Goal: Task Accomplishment & Management: Manage account settings

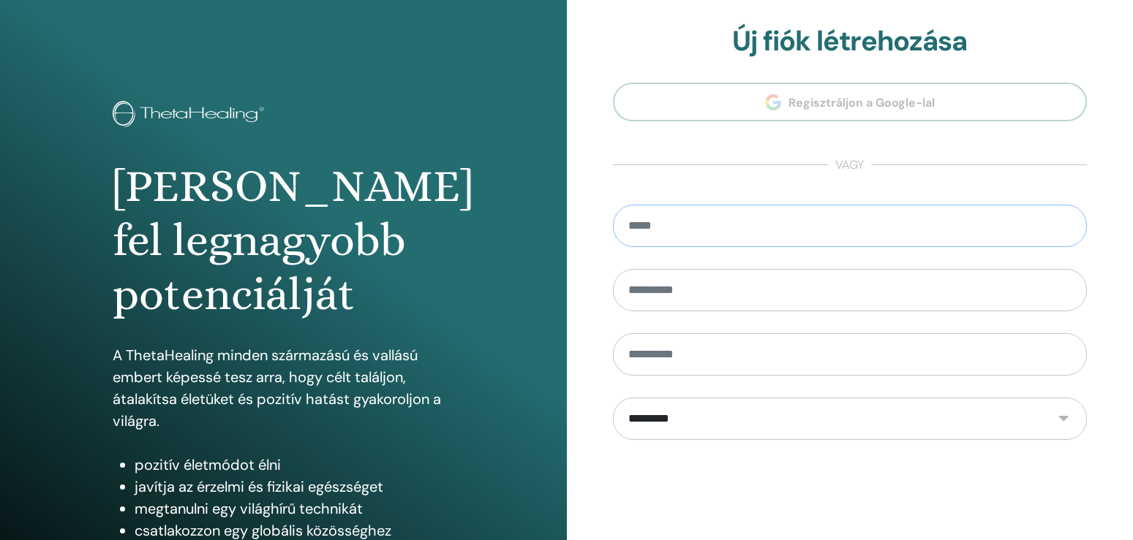
click at [717, 233] on input "email" at bounding box center [850, 226] width 475 height 42
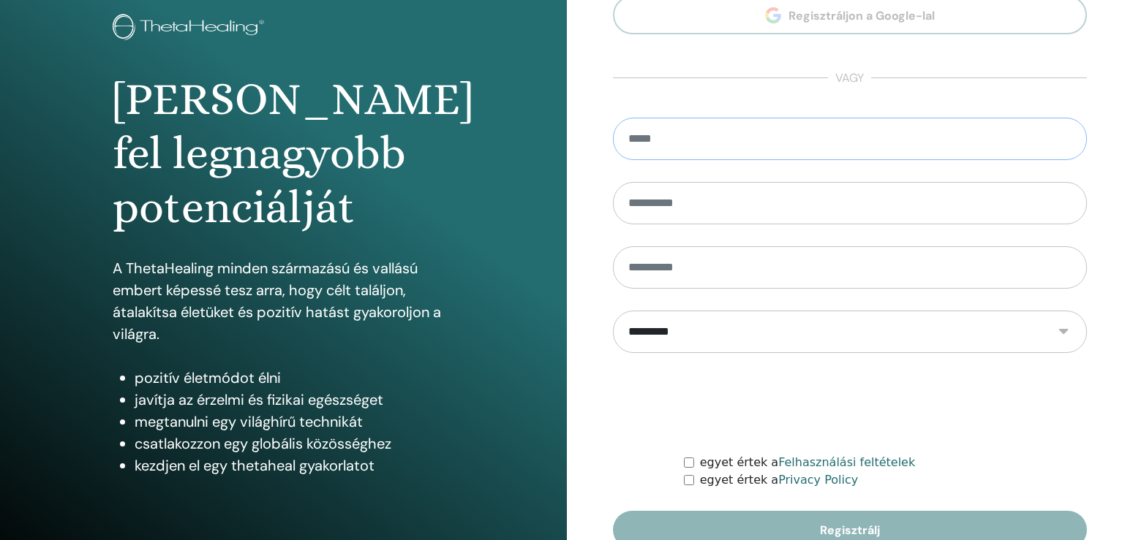
scroll to position [162, 0]
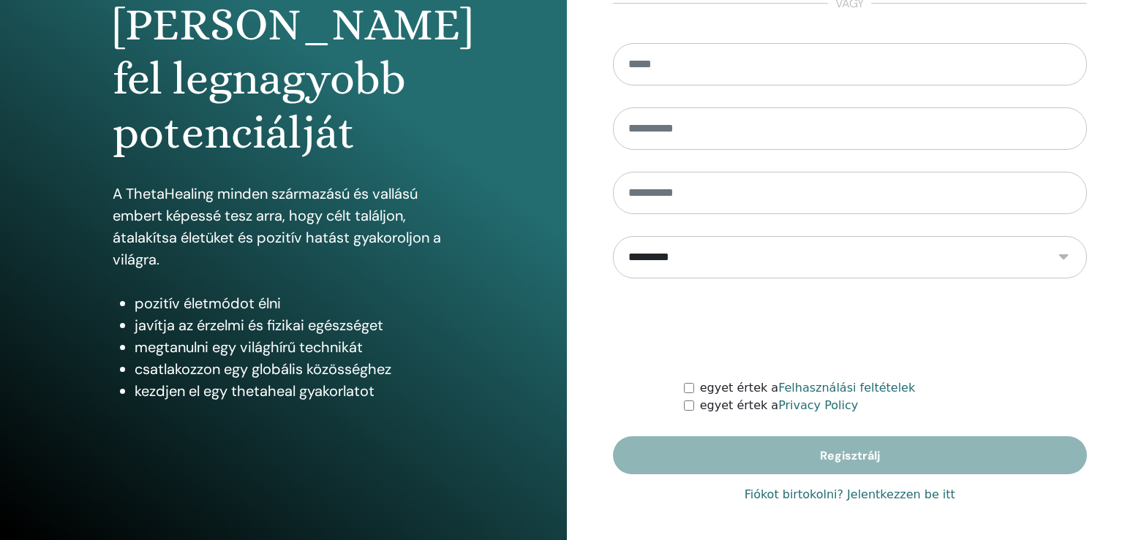
click at [902, 503] on link "Fiókot birtokolni? Jelentkezzen be itt" at bounding box center [849, 495] width 211 height 18
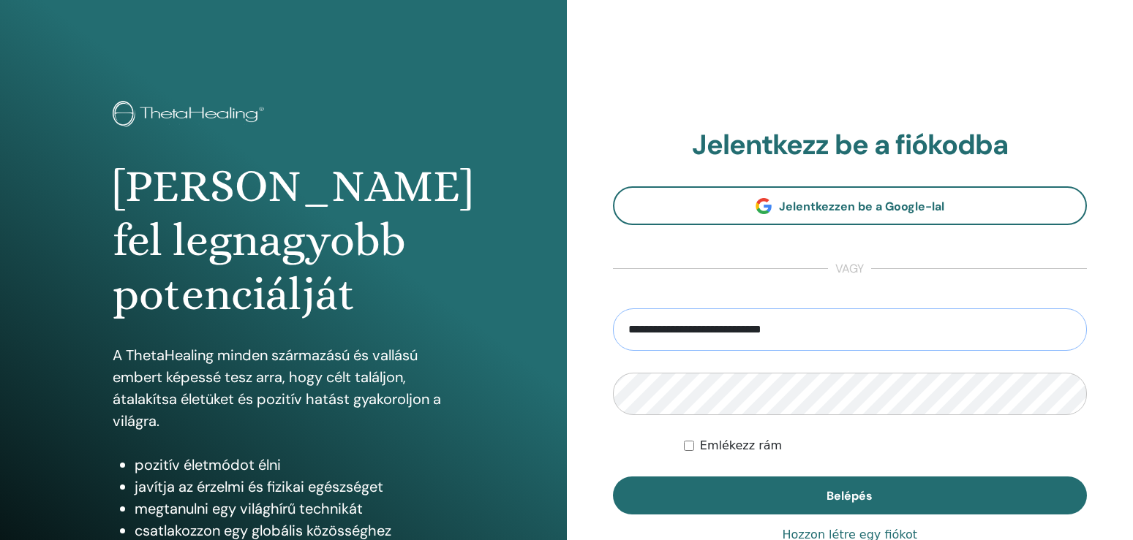
drag, startPoint x: 737, startPoint y: 330, endPoint x: 67, endPoint y: 306, distance: 671.0
click at [613, 309] on input "**********" at bounding box center [850, 330] width 475 height 42
type input "**********"
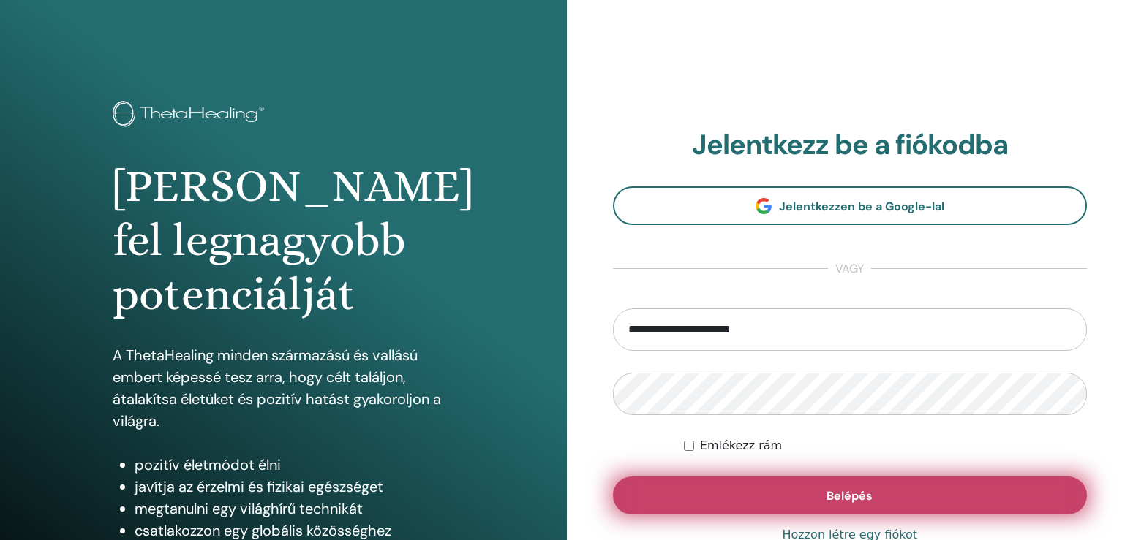
click at [771, 488] on button "Belépés" at bounding box center [850, 496] width 475 height 38
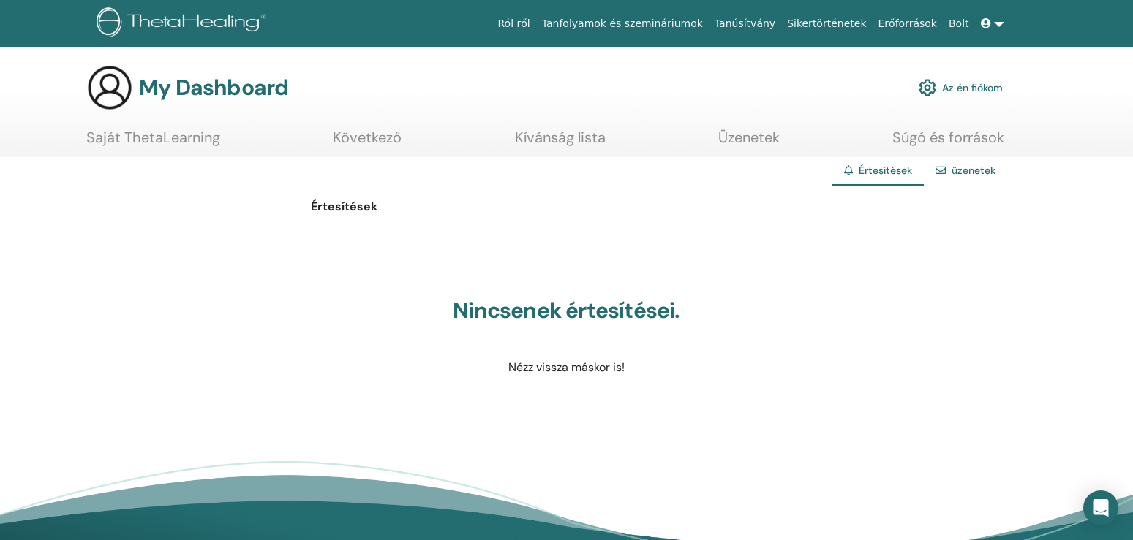
click at [982, 173] on link "üzenetek" at bounding box center [973, 170] width 44 height 13
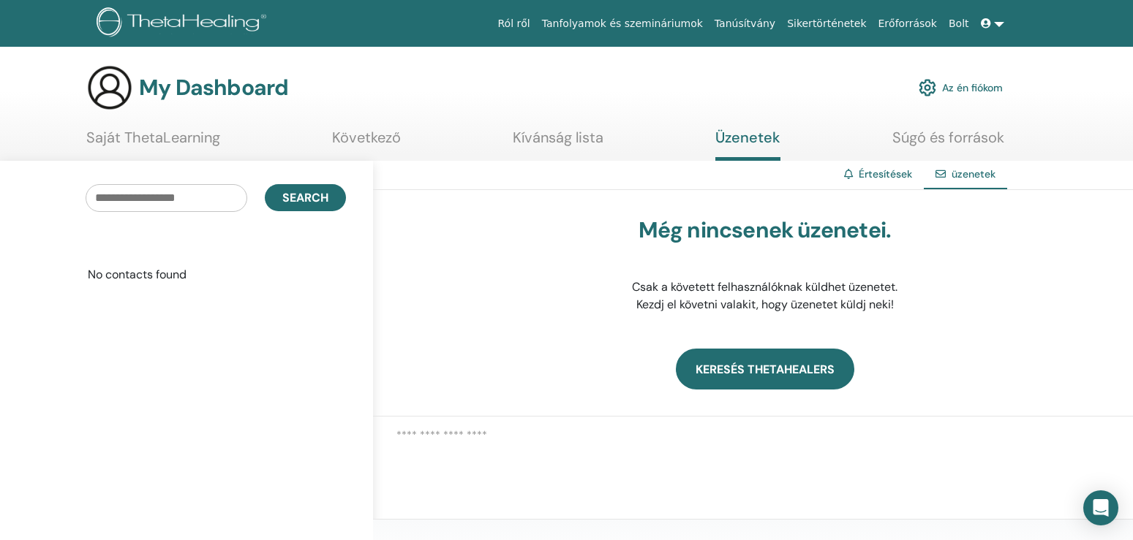
click at [733, 369] on link "Keresés ThetaHealers" at bounding box center [765, 369] width 178 height 41
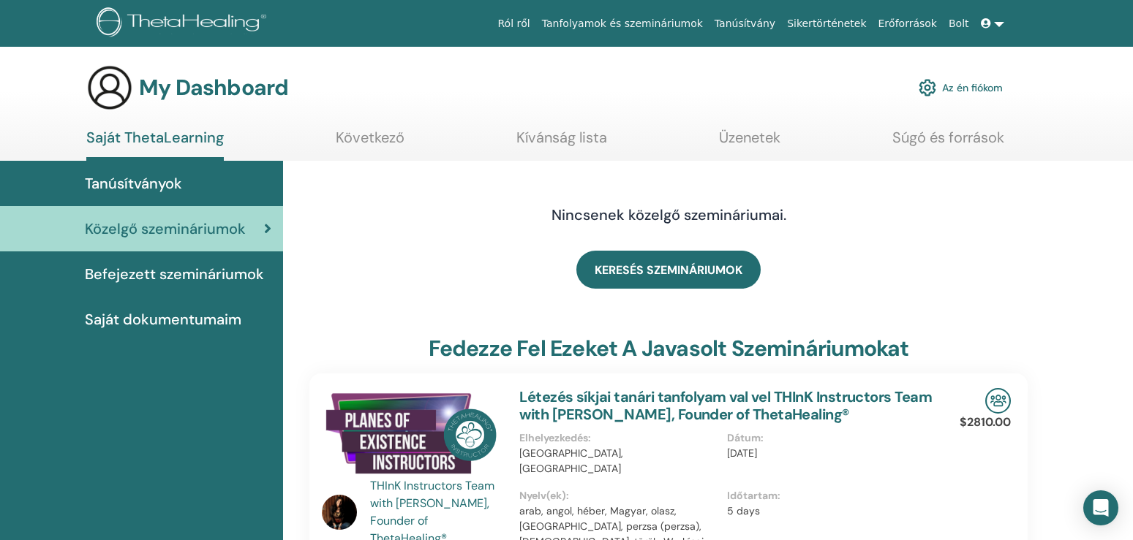
click at [984, 86] on link "Az én fiókom" at bounding box center [960, 88] width 84 height 32
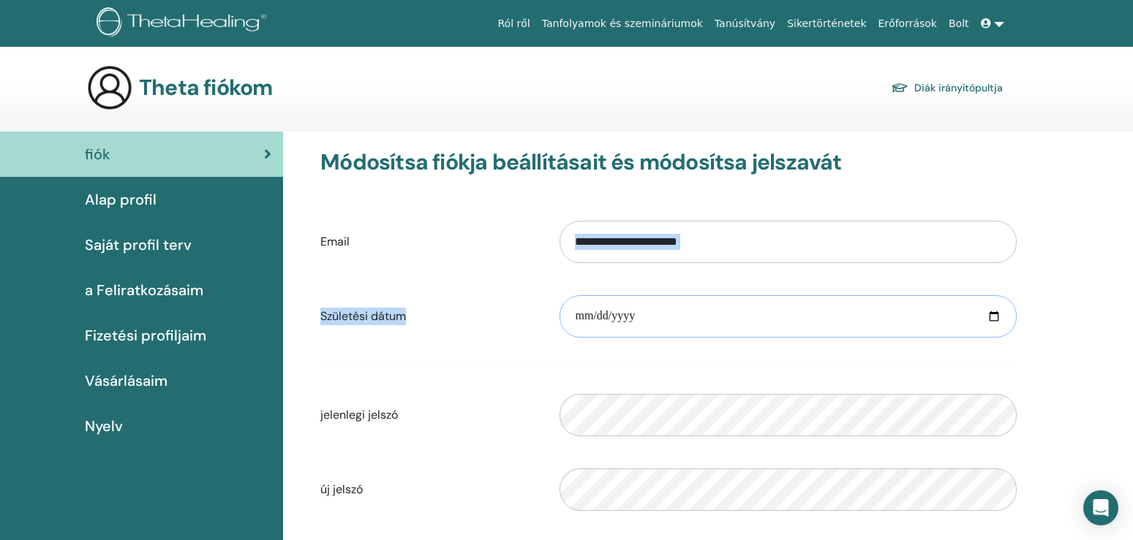
drag, startPoint x: 689, startPoint y: 304, endPoint x: 384, endPoint y: 248, distance: 310.1
click at [384, 248] on form "**********" at bounding box center [668, 403] width 696 height 385
click at [666, 310] on input "date" at bounding box center [787, 316] width 457 height 42
drag, startPoint x: 670, startPoint y: 319, endPoint x: 657, endPoint y: 326, distance: 14.4
click at [658, 325] on input "date" at bounding box center [787, 316] width 457 height 42
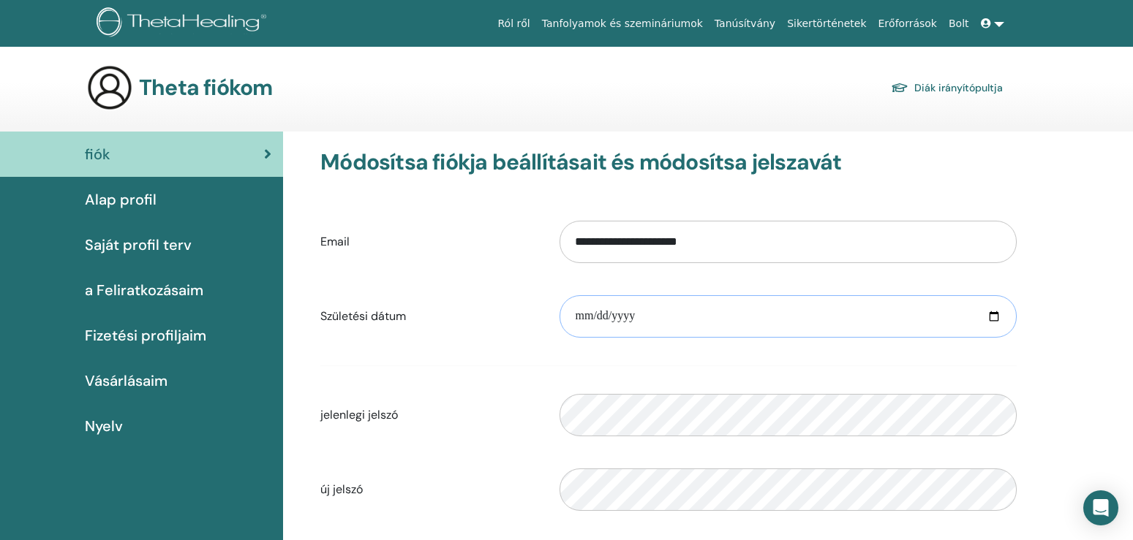
type input "**********"
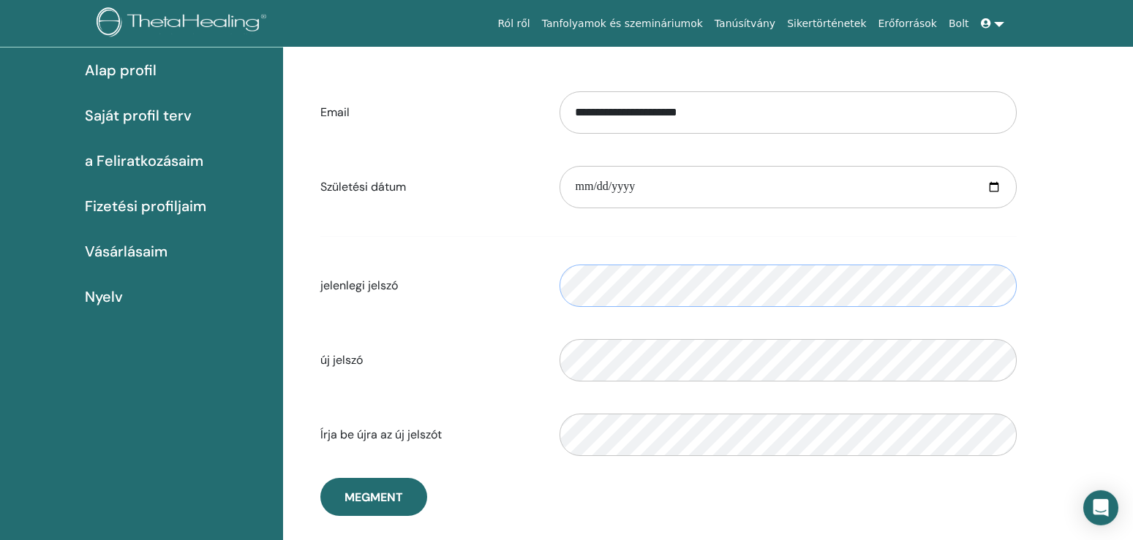
scroll to position [247, 0]
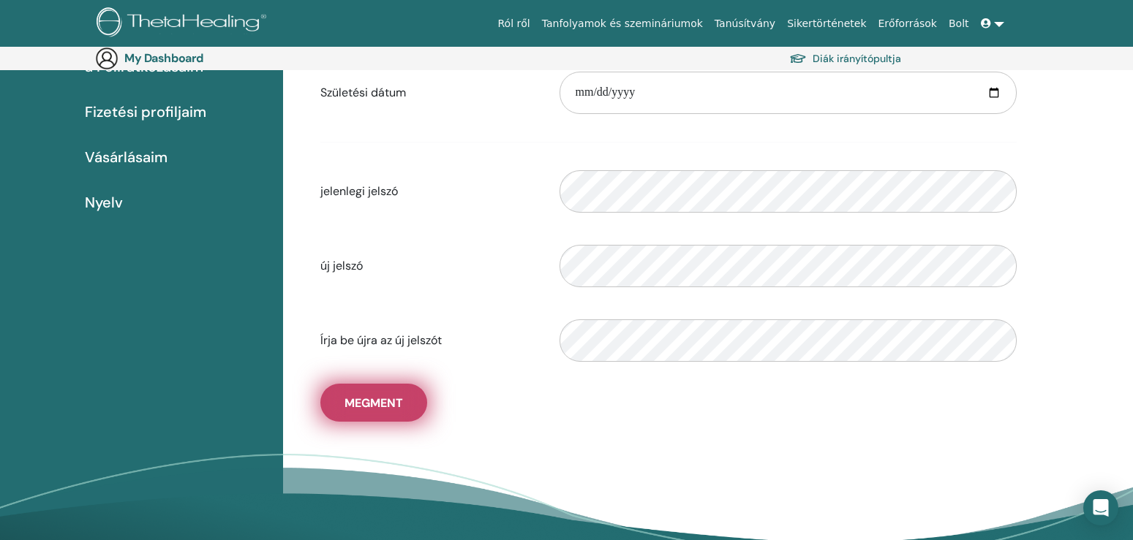
click at [377, 404] on span "Megment" at bounding box center [373, 403] width 59 height 15
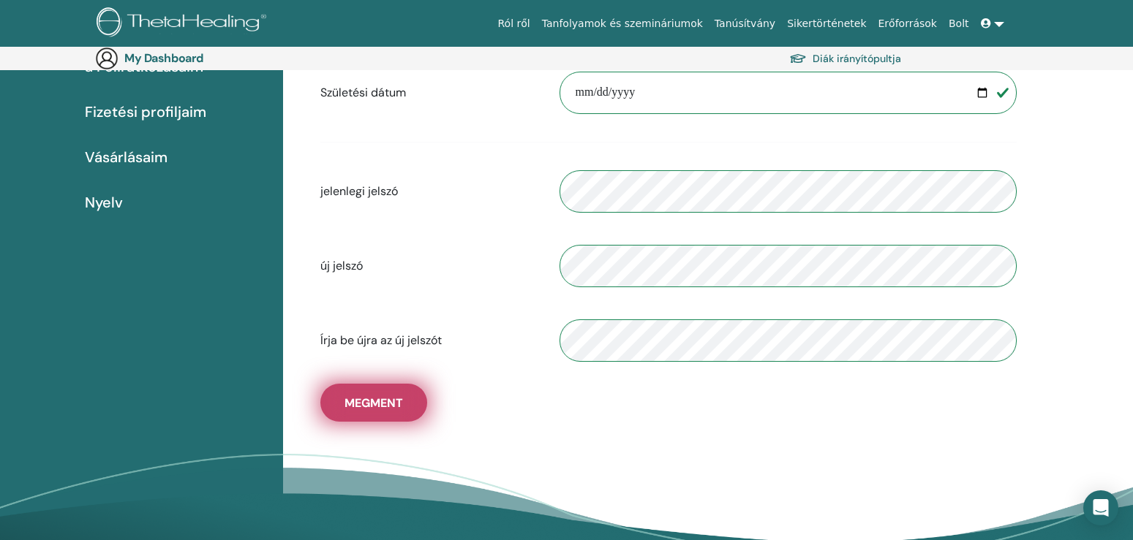
click at [369, 396] on span "Megment" at bounding box center [373, 403] width 59 height 15
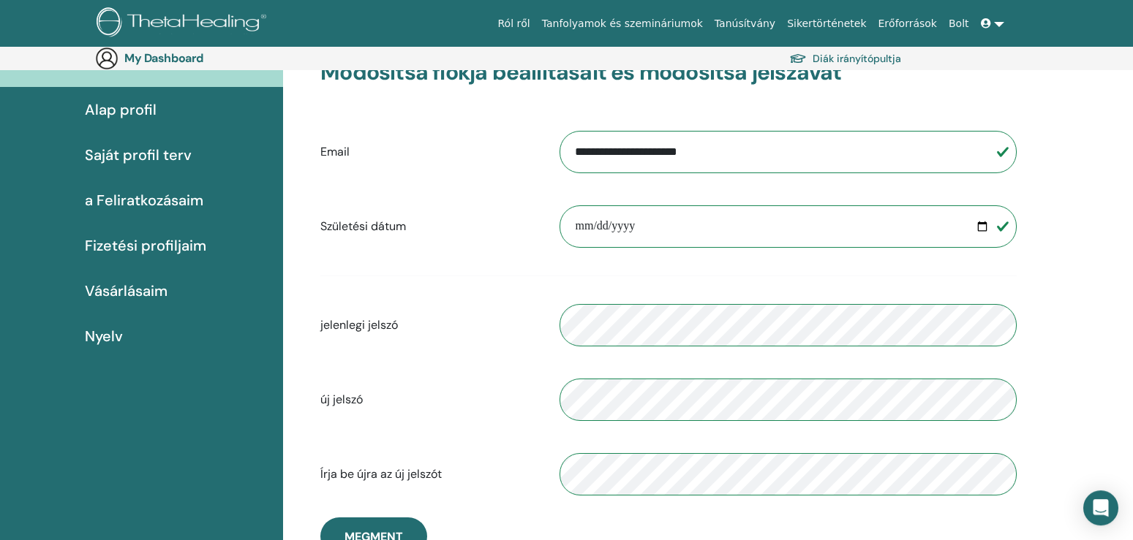
scroll to position [0, 0]
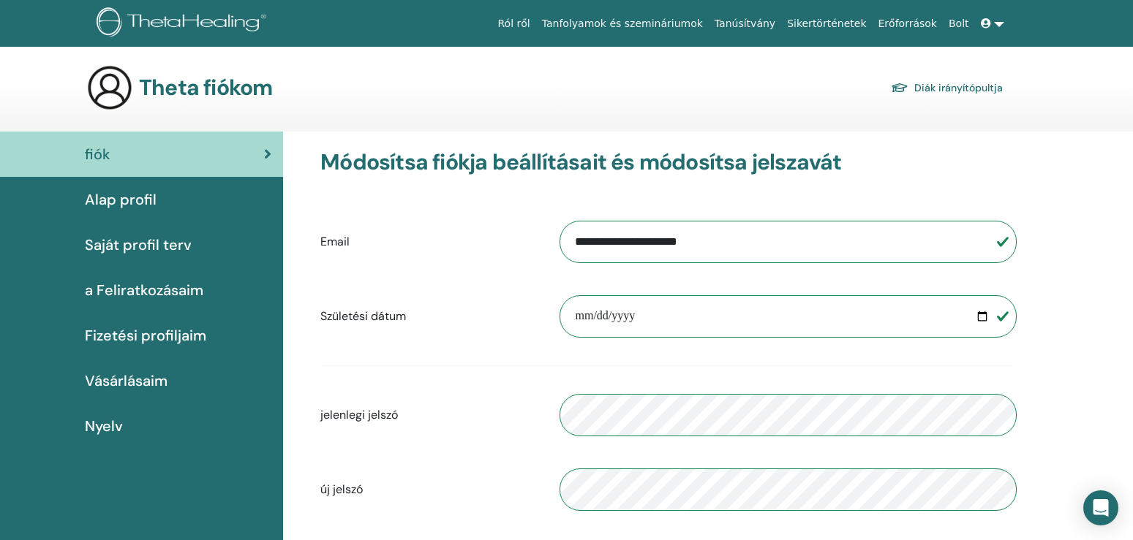
click at [929, 87] on link "Diák irányítópultja" at bounding box center [947, 88] width 112 height 20
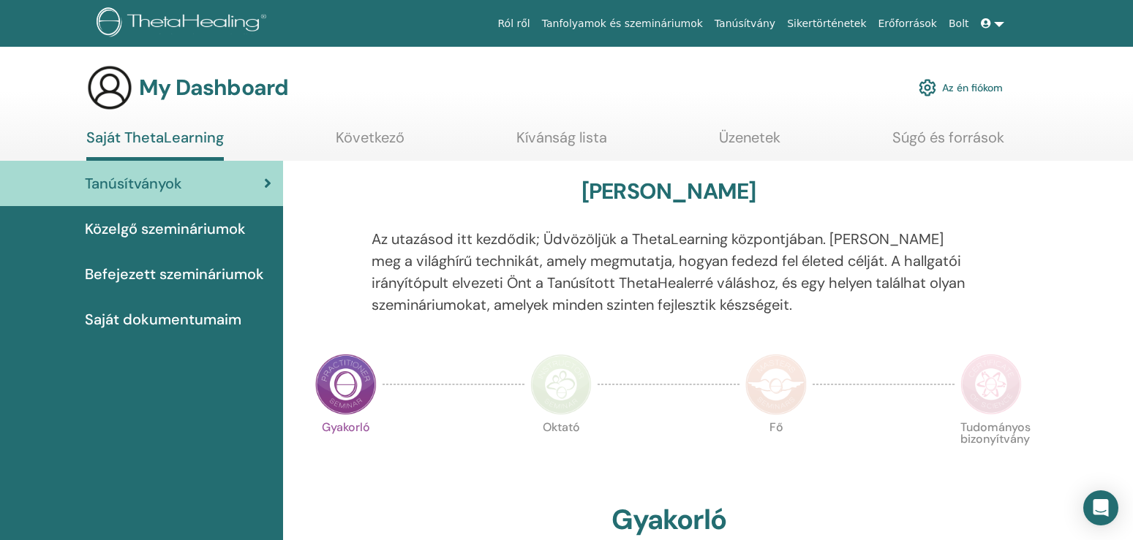
click at [167, 231] on span "Közelgő szemináriumok" at bounding box center [165, 229] width 161 height 22
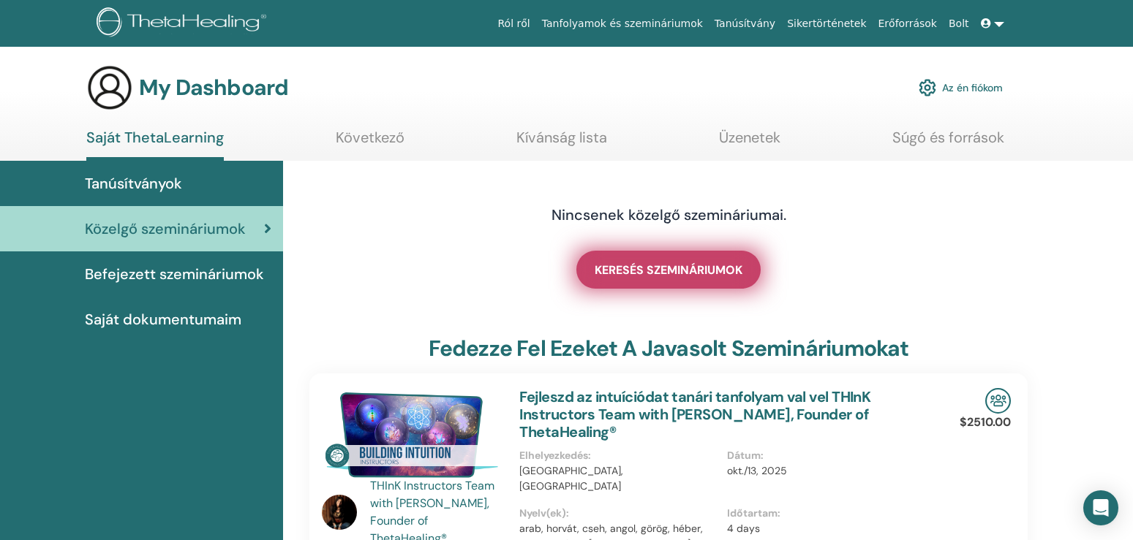
click at [675, 271] on span "KERESÉS SZEMINÁRIUMOK" at bounding box center [669, 270] width 148 height 15
click at [670, 266] on span "KERESÉS SZEMINÁRIUMOK" at bounding box center [669, 270] width 148 height 15
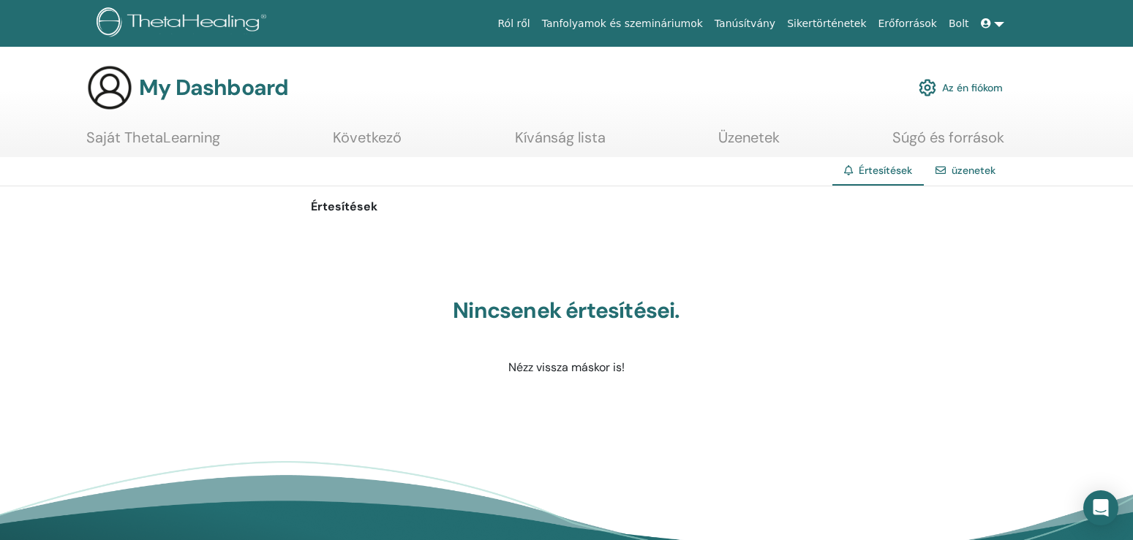
click at [372, 135] on link "Következő" at bounding box center [367, 143] width 69 height 29
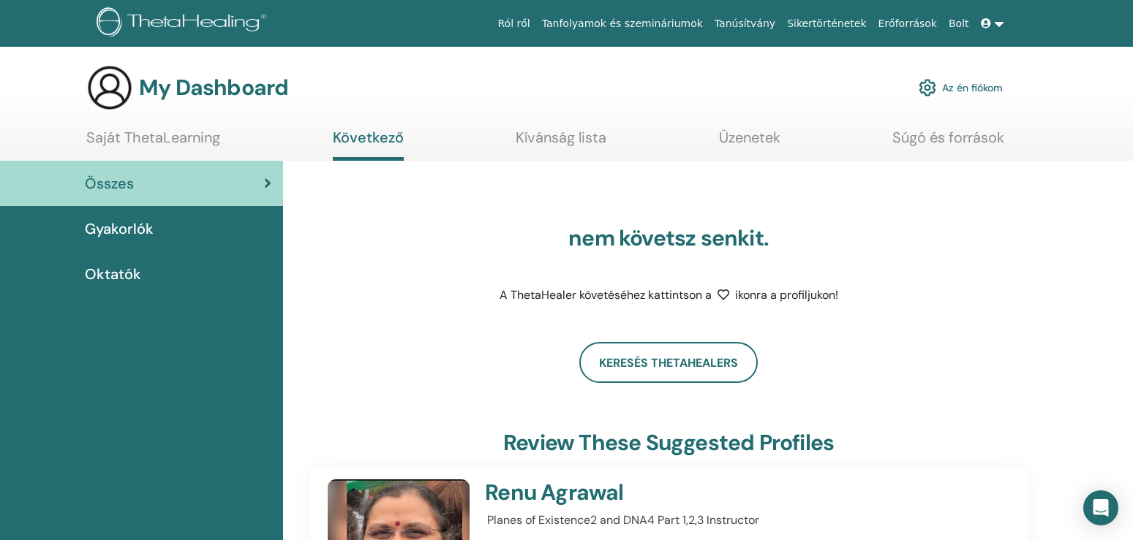
click at [121, 273] on span "Oktatók" at bounding box center [113, 274] width 56 height 22
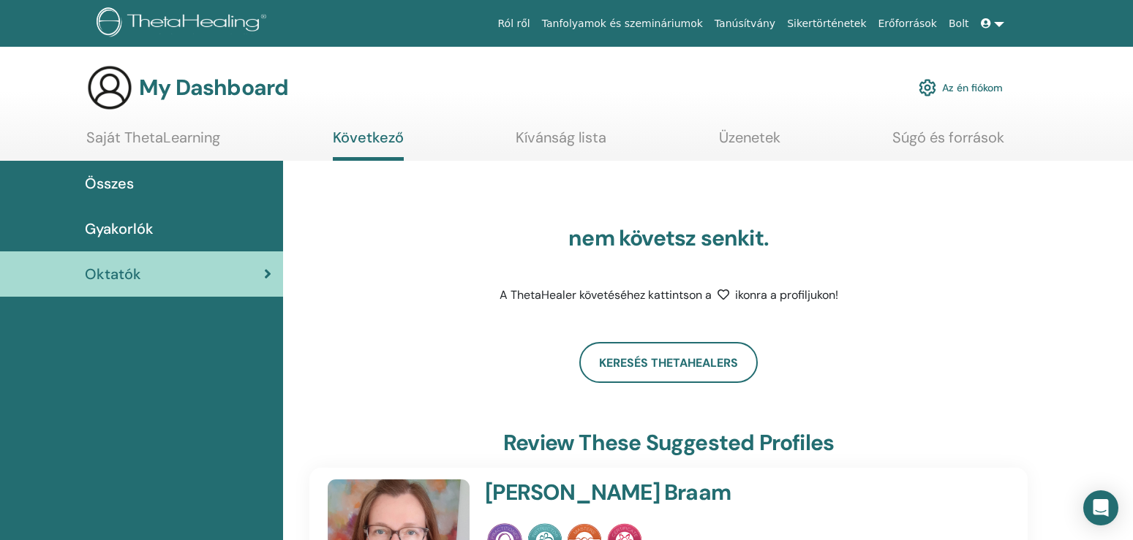
click at [382, 141] on link "Következő" at bounding box center [368, 145] width 71 height 32
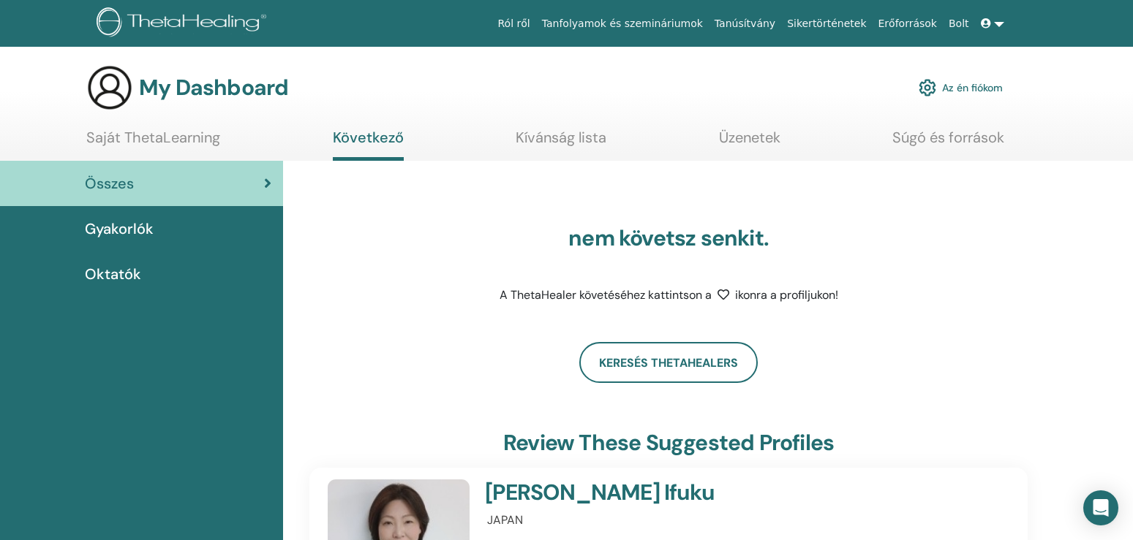
click at [379, 137] on link "Következő" at bounding box center [368, 145] width 71 height 32
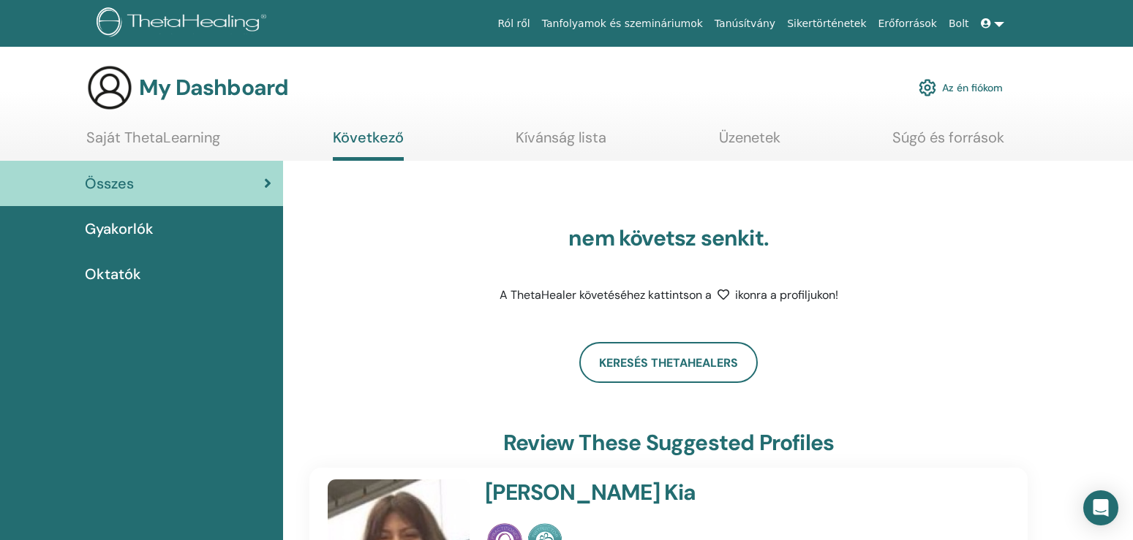
click at [684, 24] on link "Tanfolyamok és szemináriumok" at bounding box center [622, 23] width 173 height 27
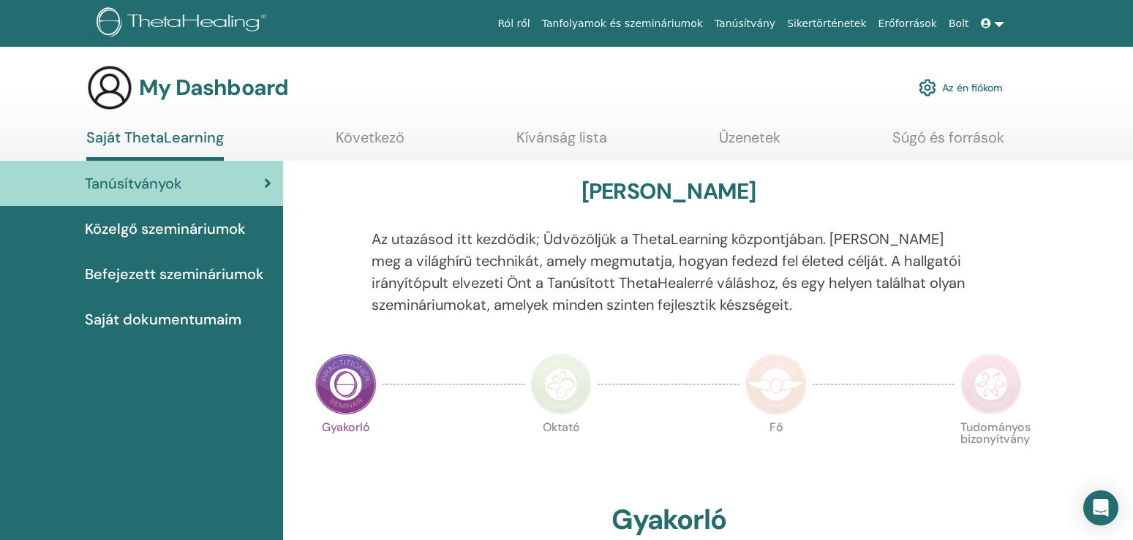
click at [956, 23] on link "Bolt" at bounding box center [959, 23] width 32 height 27
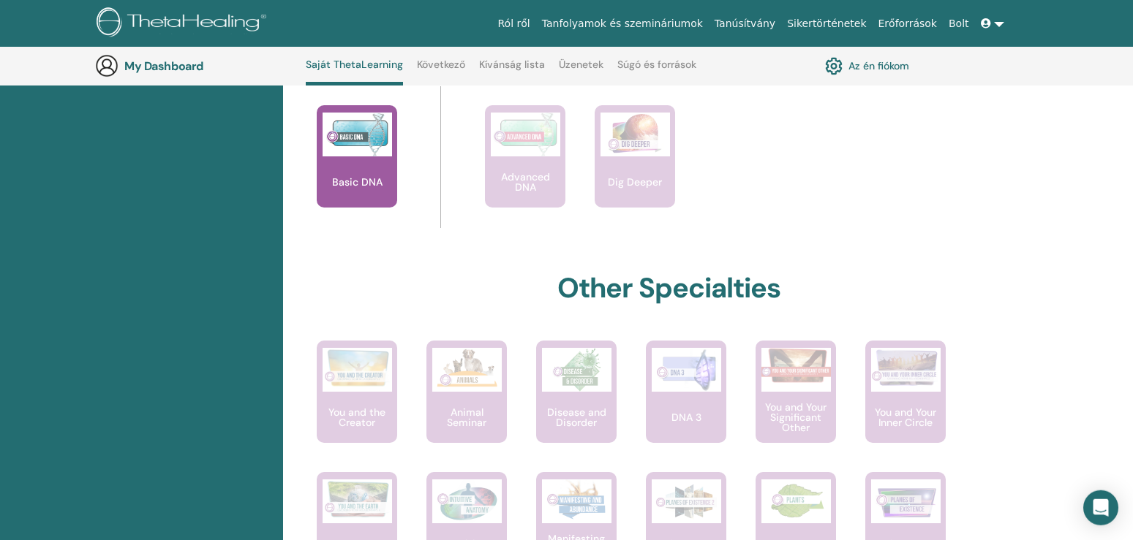
scroll to position [709, 0]
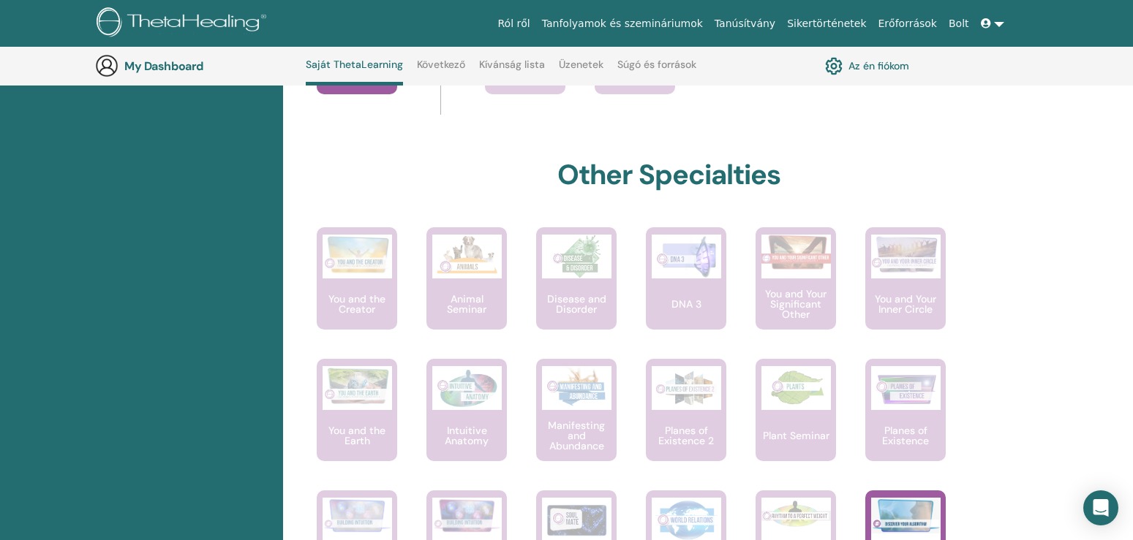
click at [996, 18] on link at bounding box center [992, 23] width 35 height 27
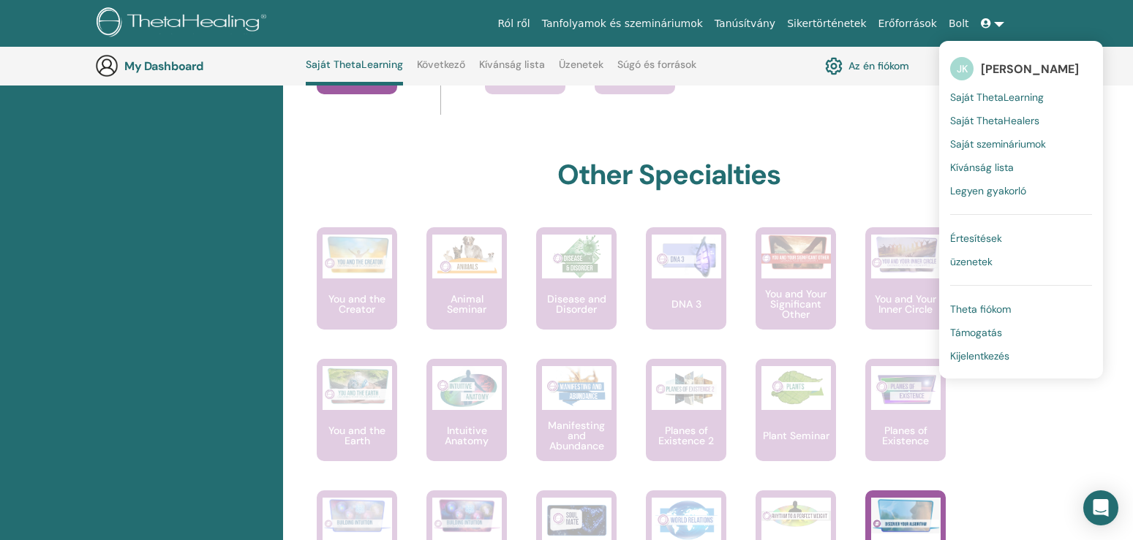
click at [985, 309] on span "Theta fiókom" at bounding box center [980, 309] width 61 height 13
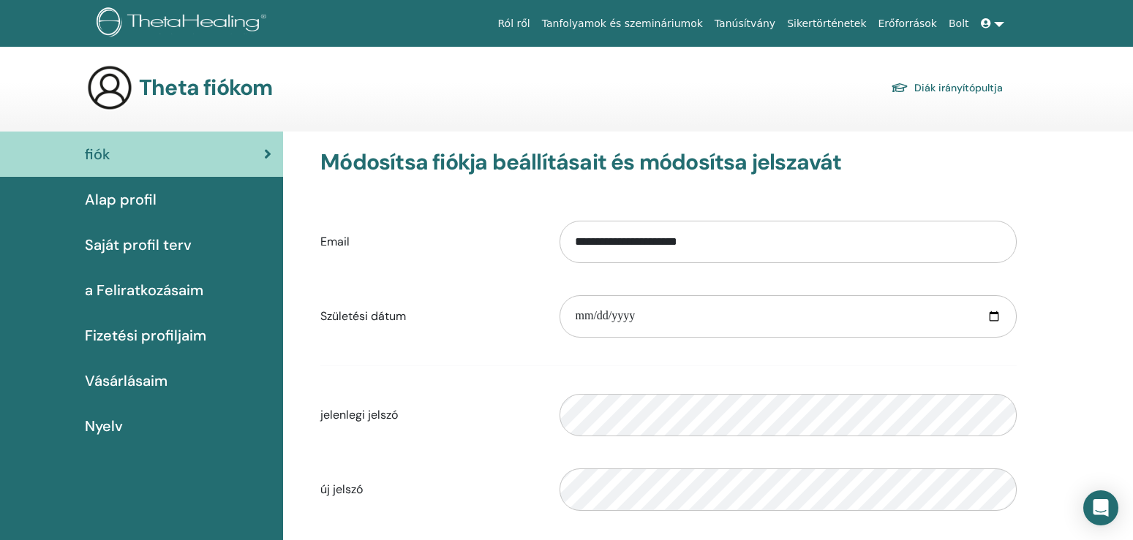
click at [996, 24] on link at bounding box center [992, 23] width 35 height 27
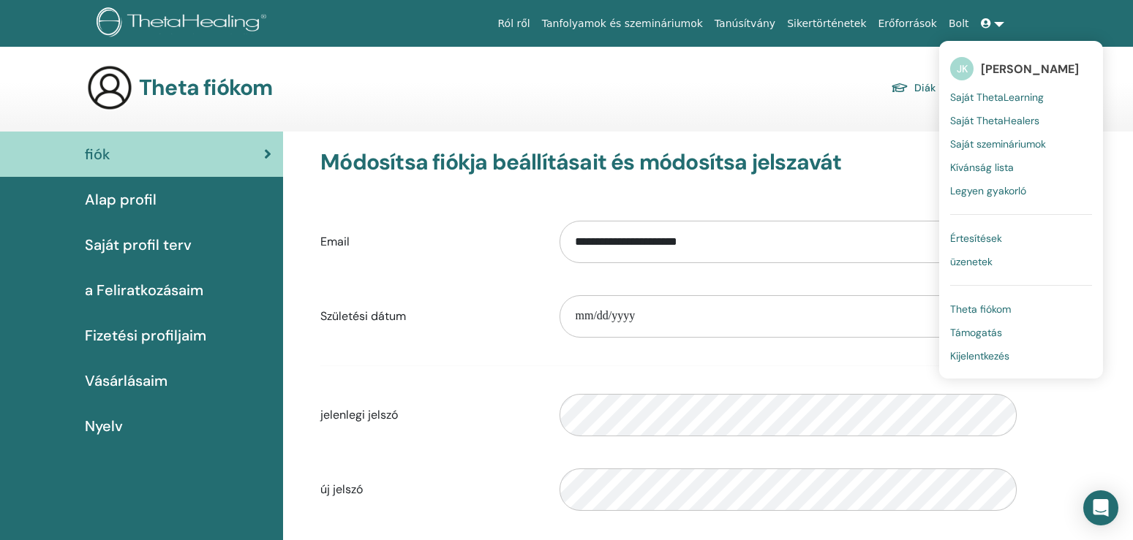
click at [1005, 358] on span "Kijelentkezés" at bounding box center [979, 356] width 59 height 13
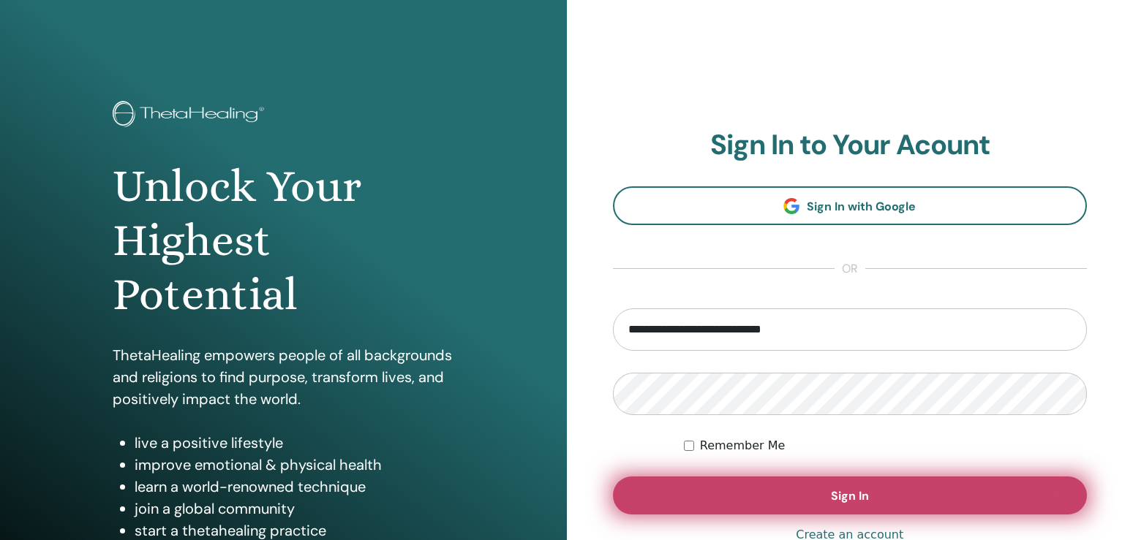
click at [815, 488] on button "Sign In" at bounding box center [850, 496] width 475 height 38
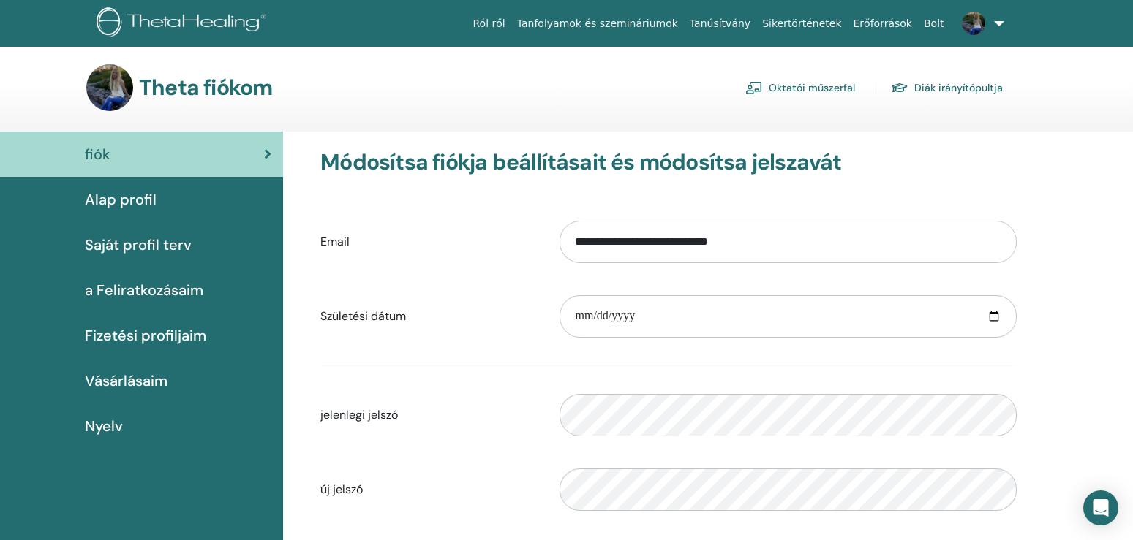
click at [935, 87] on link "Diák irányítópultja" at bounding box center [947, 87] width 112 height 23
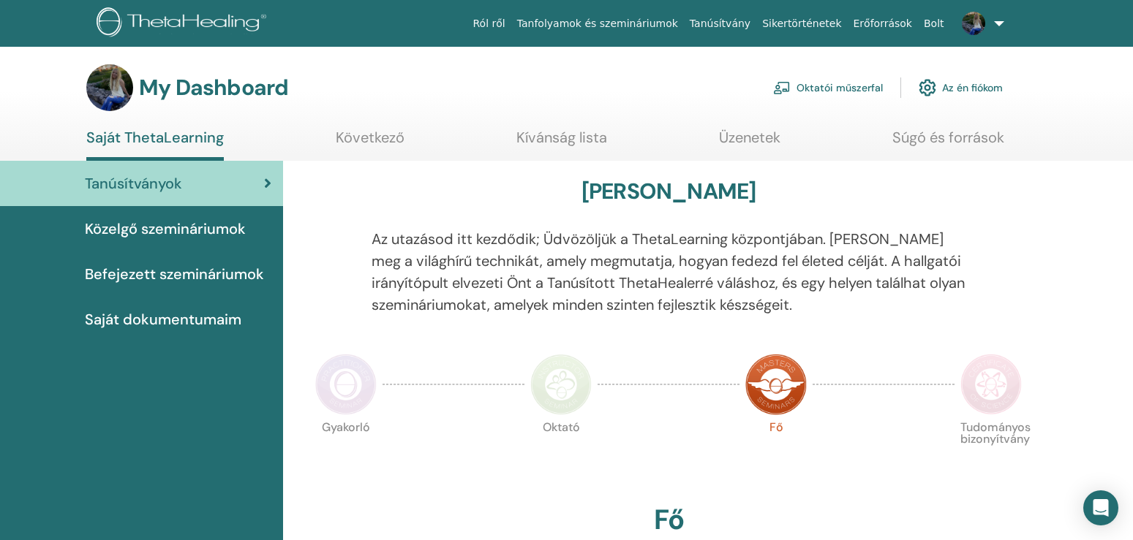
click at [834, 90] on link "Oktatói műszerfal" at bounding box center [828, 88] width 110 height 32
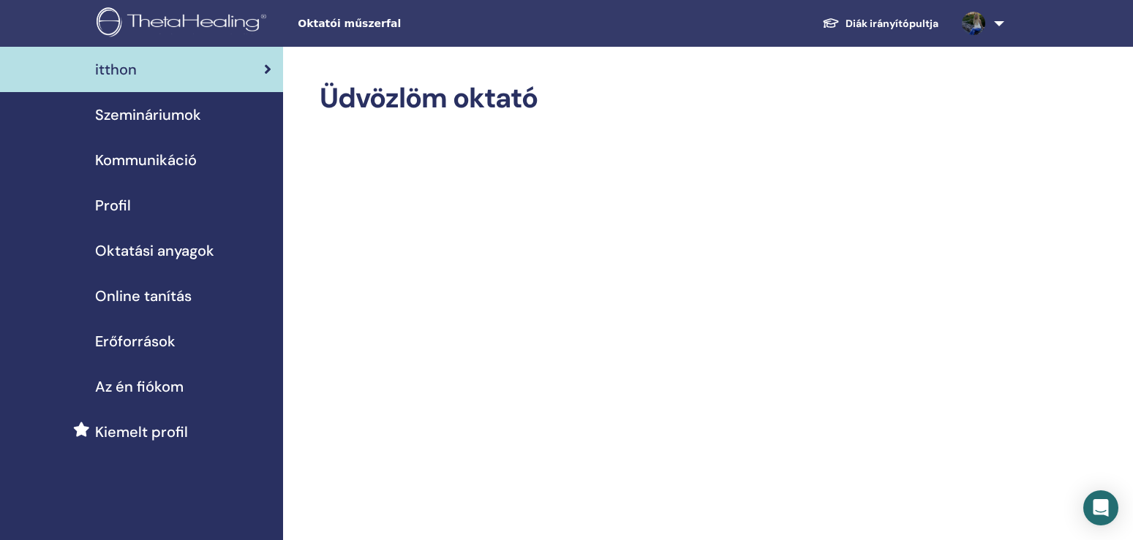
click at [150, 118] on span "Szemináriumok" at bounding box center [148, 115] width 106 height 22
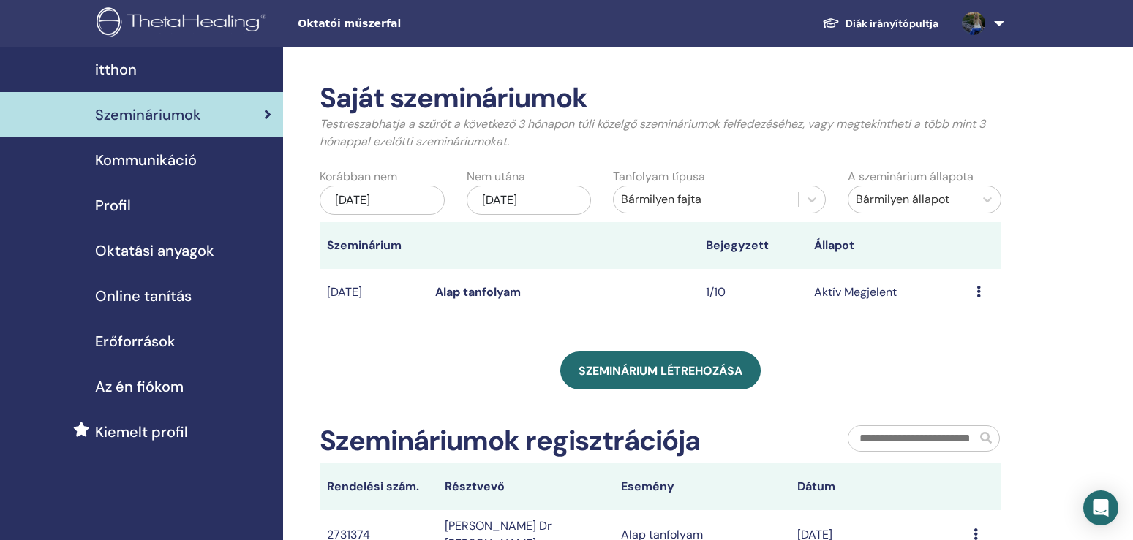
click at [494, 286] on link "Alap tanfolyam" at bounding box center [478, 291] width 86 height 15
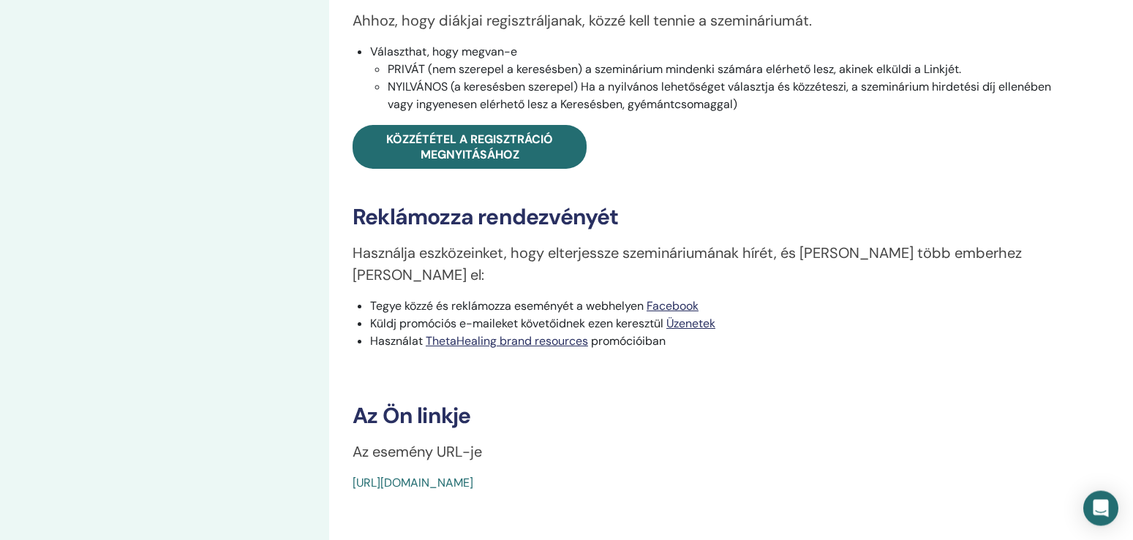
scroll to position [522, 0]
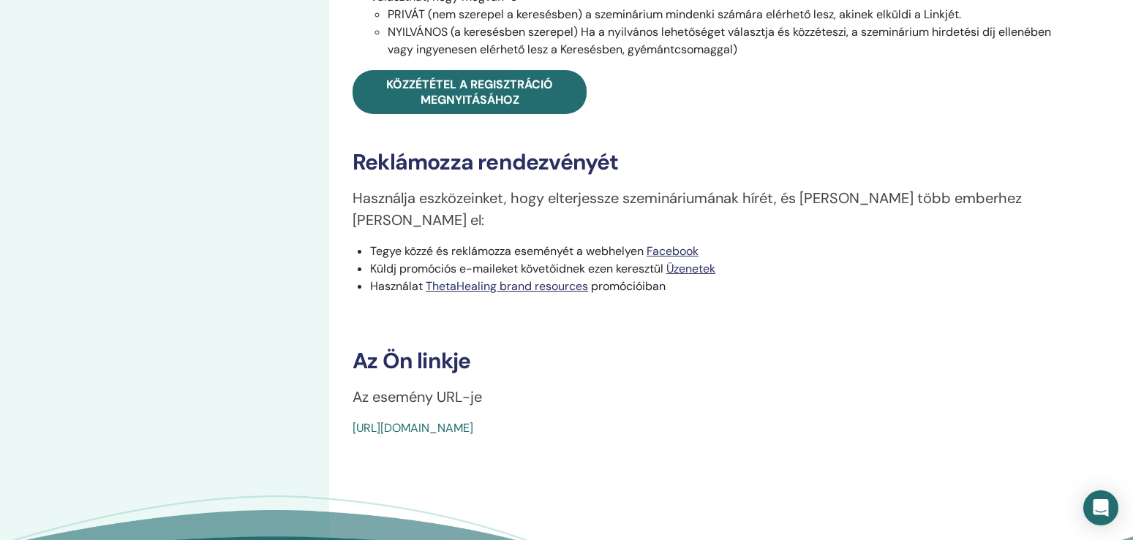
drag, startPoint x: 683, startPoint y: 401, endPoint x: 418, endPoint y: 431, distance: 266.3
click at [347, 432] on div "Basic DNA Esemény típus Személyesen Esemény állapota Aktív Megjelent Regisztrác…" at bounding box center [706, 83] width 755 height 1117
copy link "https://www.thetahealing.com/seminar-375982-details.html"
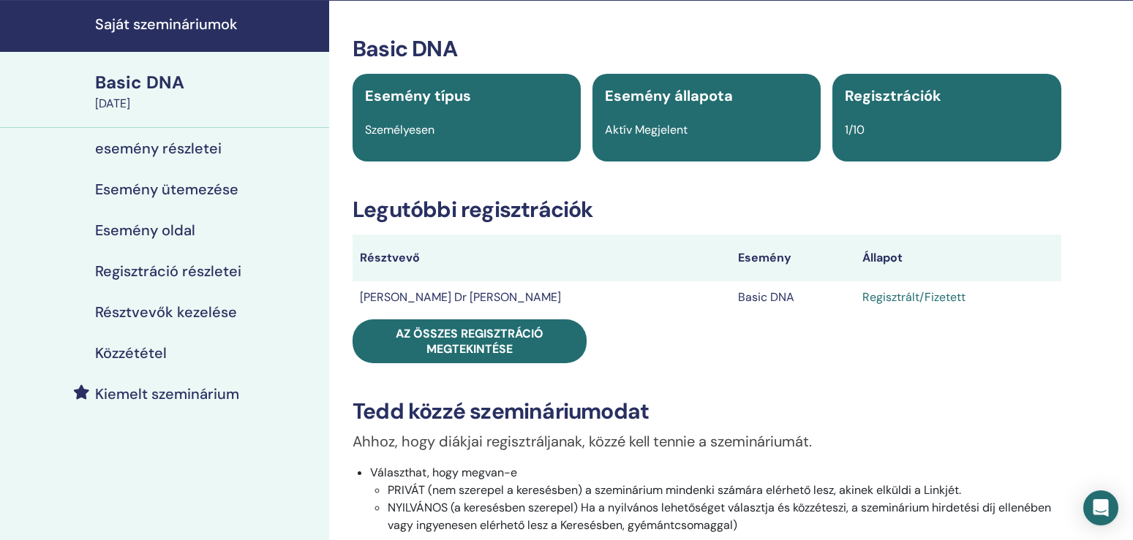
scroll to position [0, 0]
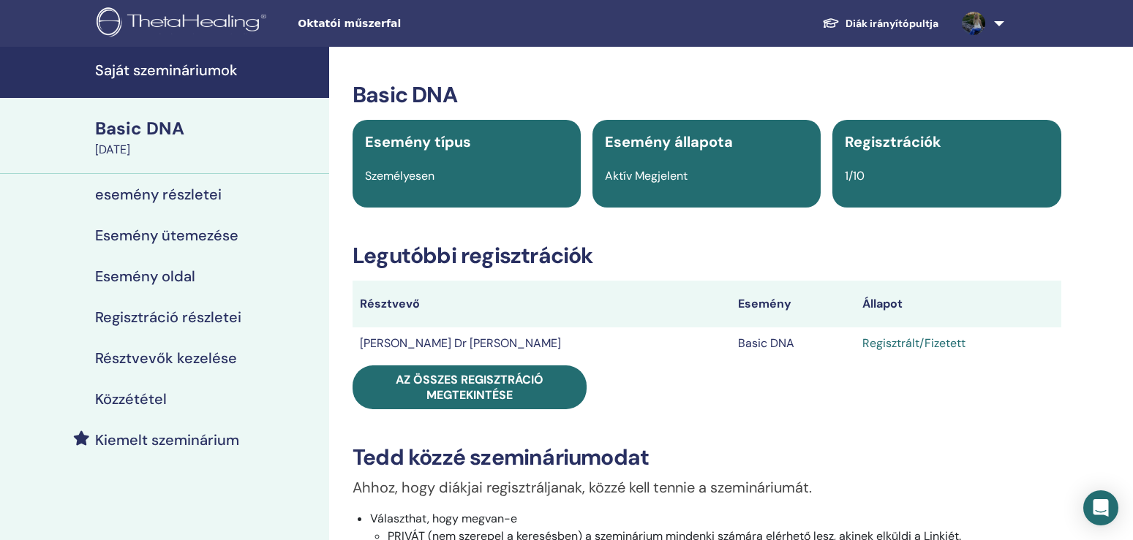
click at [162, 200] on h4 "esemény részletei" at bounding box center [158, 195] width 127 height 18
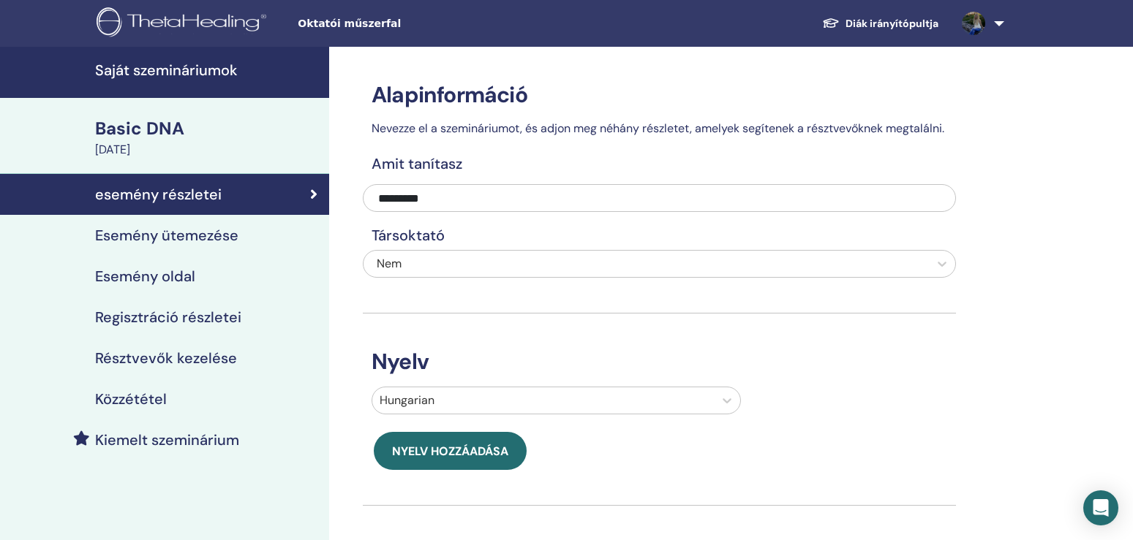
click at [980, 24] on img at bounding box center [973, 23] width 23 height 23
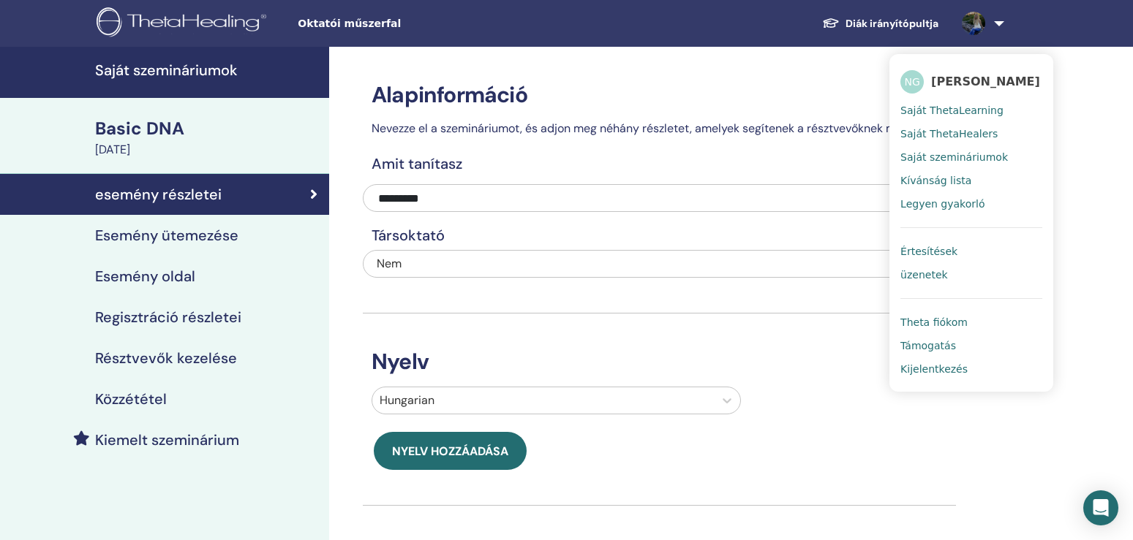
click at [929, 165] on link "Saját szemináriumok" at bounding box center [971, 157] width 142 height 23
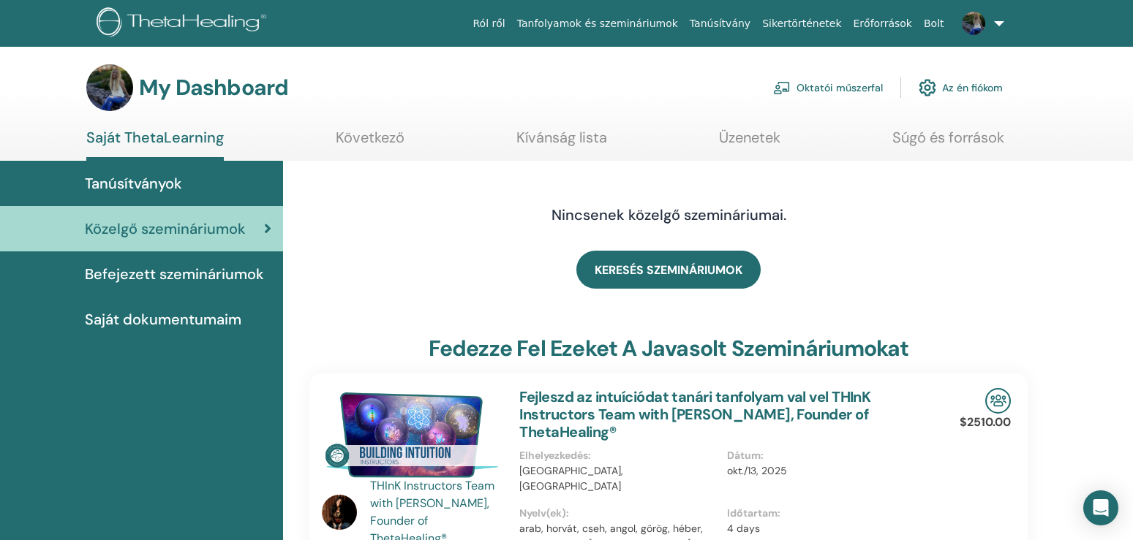
click at [951, 86] on link "Az én fiókom" at bounding box center [960, 88] width 84 height 32
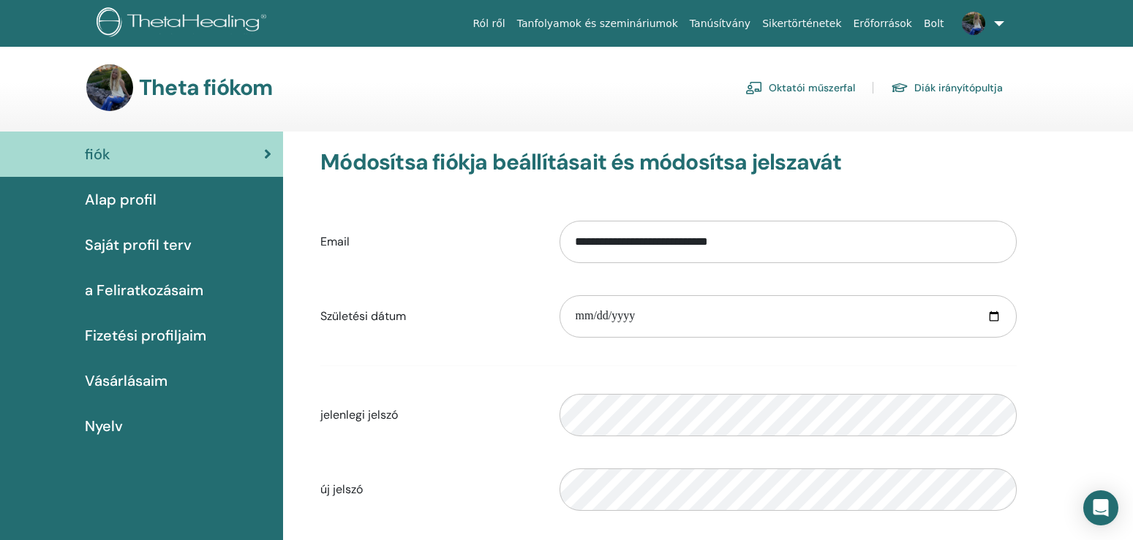
click at [796, 76] on div "Theta fiókom Oktatói műszerfal Diák irányítópultja" at bounding box center [544, 87] width 916 height 47
click at [816, 89] on link "Oktatói műszerfal" at bounding box center [800, 87] width 110 height 23
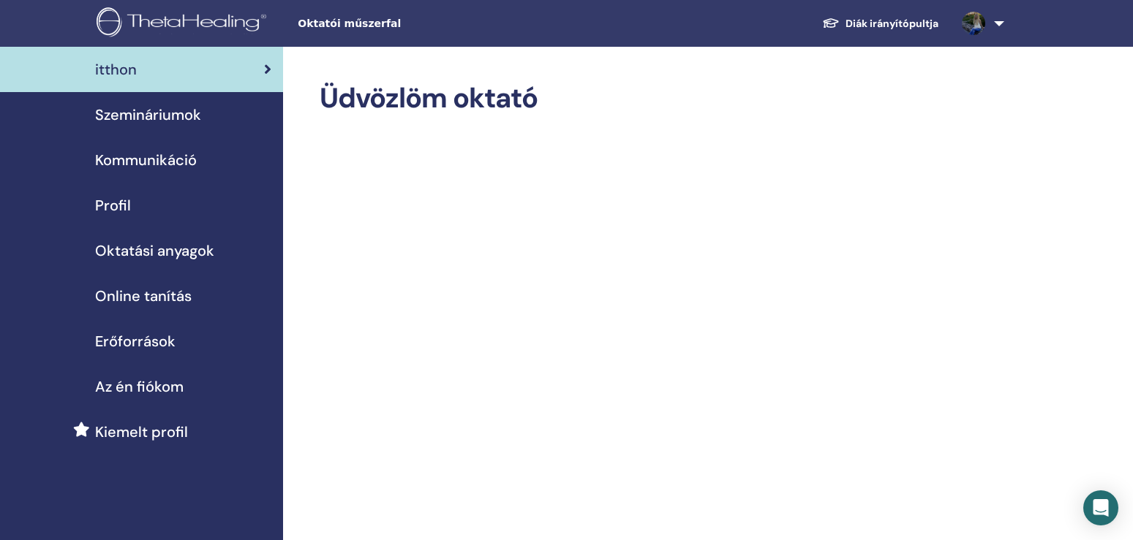
click at [154, 116] on span "Szemináriumok" at bounding box center [148, 115] width 106 height 22
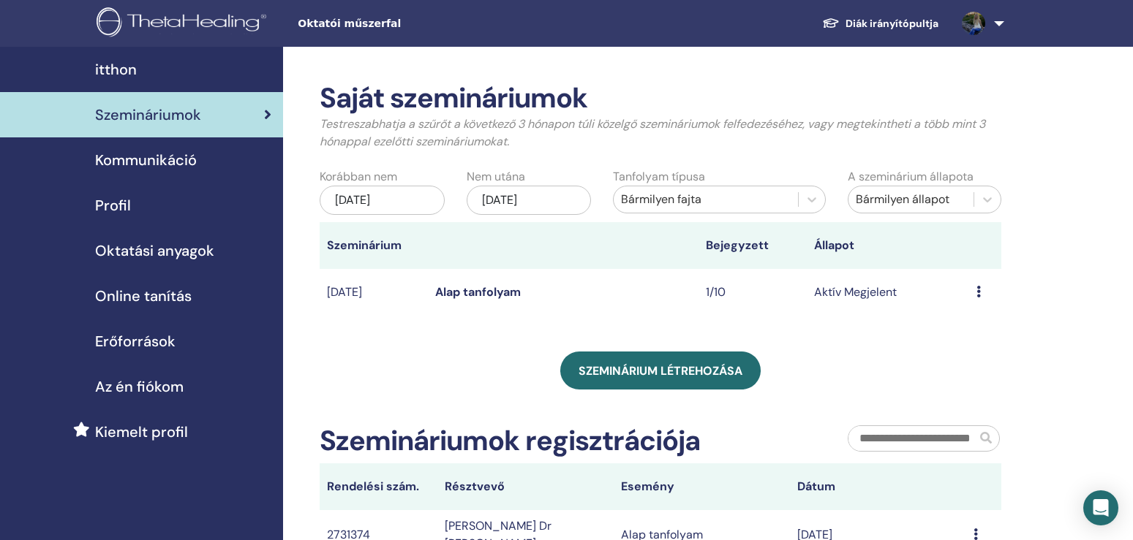
click at [978, 291] on icon at bounding box center [978, 292] width 4 height 12
click at [488, 350] on div "Saját szemináriumok Testreszabhatja a szűrőt a következő 3 hónapon túli közelgő…" at bounding box center [661, 321] width 682 height 478
click at [1011, 20] on ul "Diák irányítópultja NG [PERSON_NAME] Saját ThetaLearning Saját ThetaHealers Saj…" at bounding box center [909, 23] width 287 height 47
click at [994, 23] on link at bounding box center [980, 23] width 60 height 47
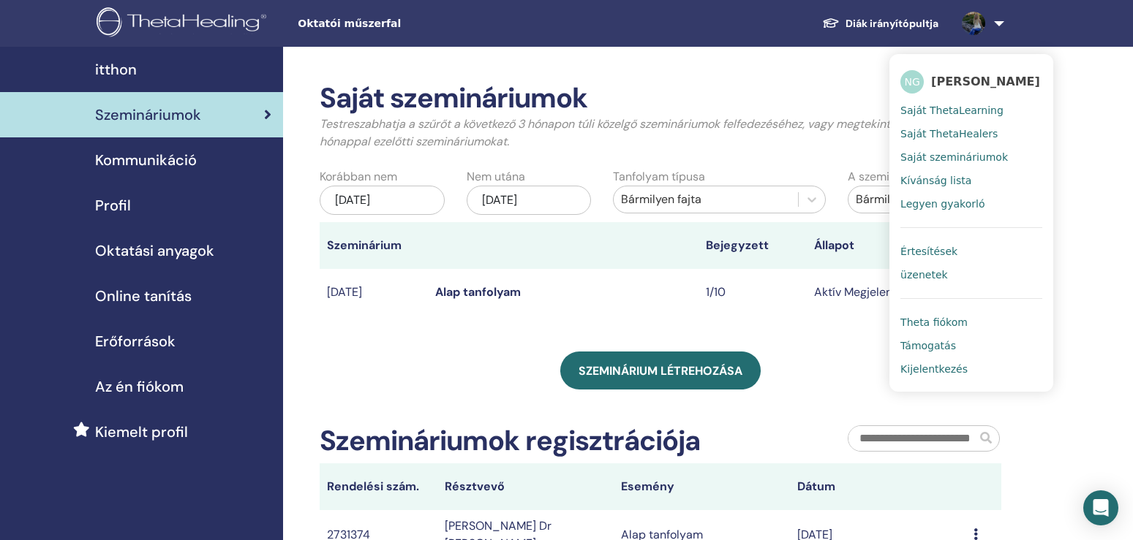
drag, startPoint x: 941, startPoint y: 276, endPoint x: 929, endPoint y: 271, distance: 12.5
click at [940, 274] on span "üzenetek" at bounding box center [924, 274] width 48 height 13
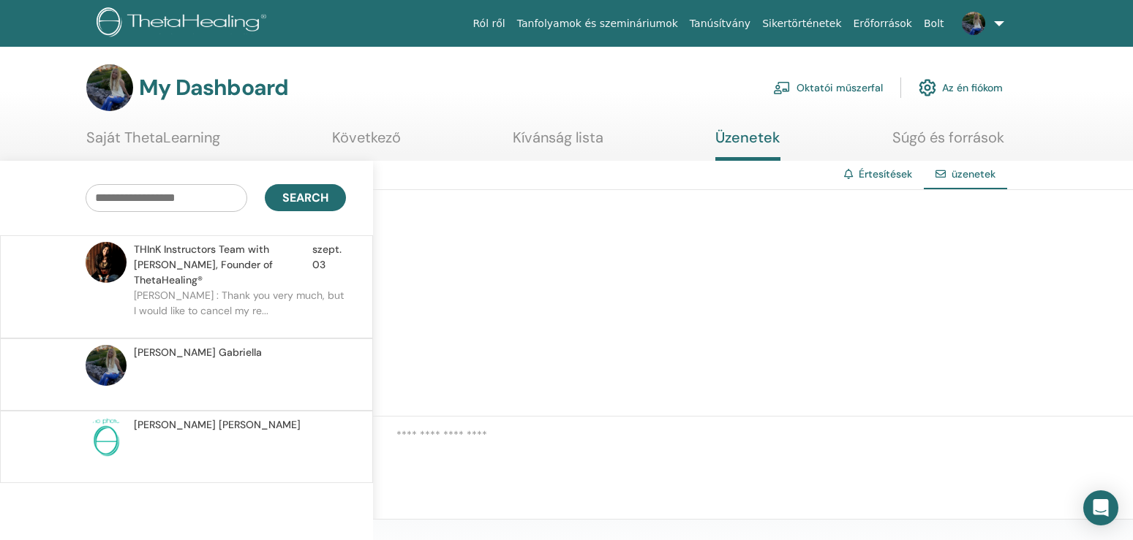
click at [204, 202] on input "text" at bounding box center [167, 198] width 162 height 28
type input "******"
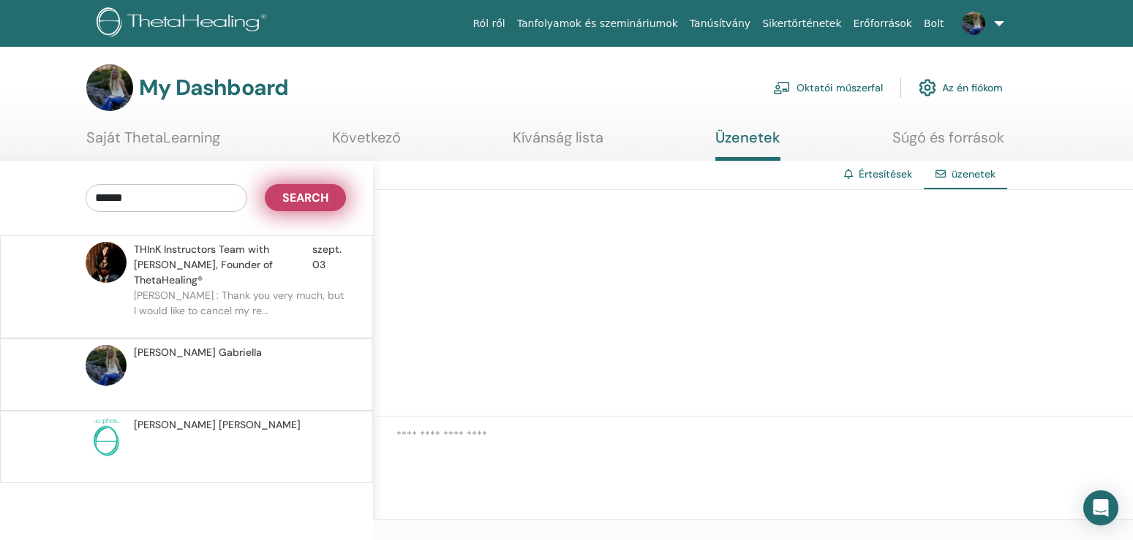
click at [315, 207] on button "Search" at bounding box center [305, 197] width 81 height 27
click at [303, 193] on span "Search" at bounding box center [305, 197] width 46 height 15
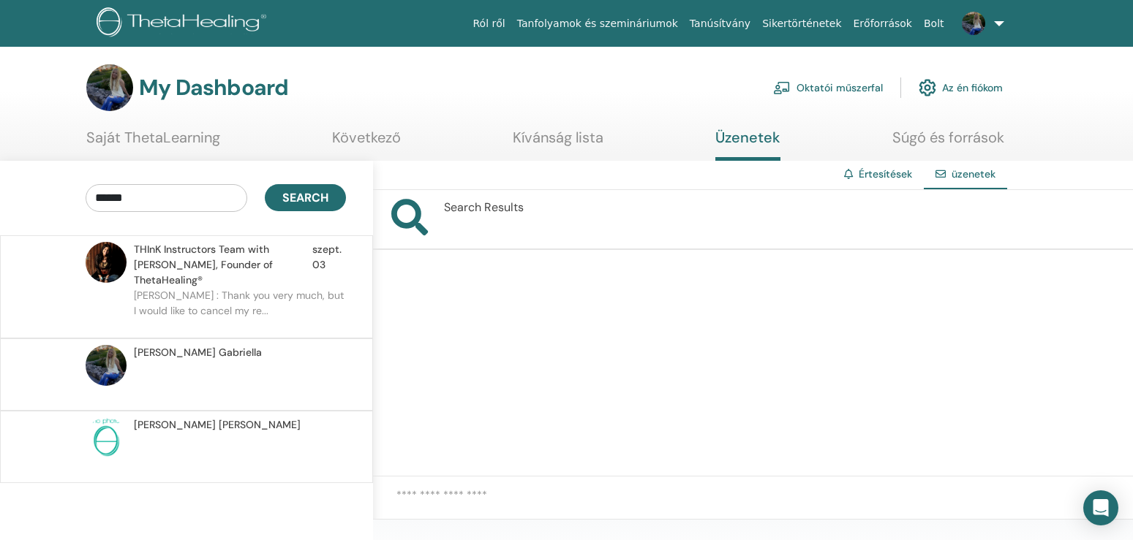
click at [831, 86] on link "Oktatói műszerfal" at bounding box center [828, 88] width 110 height 32
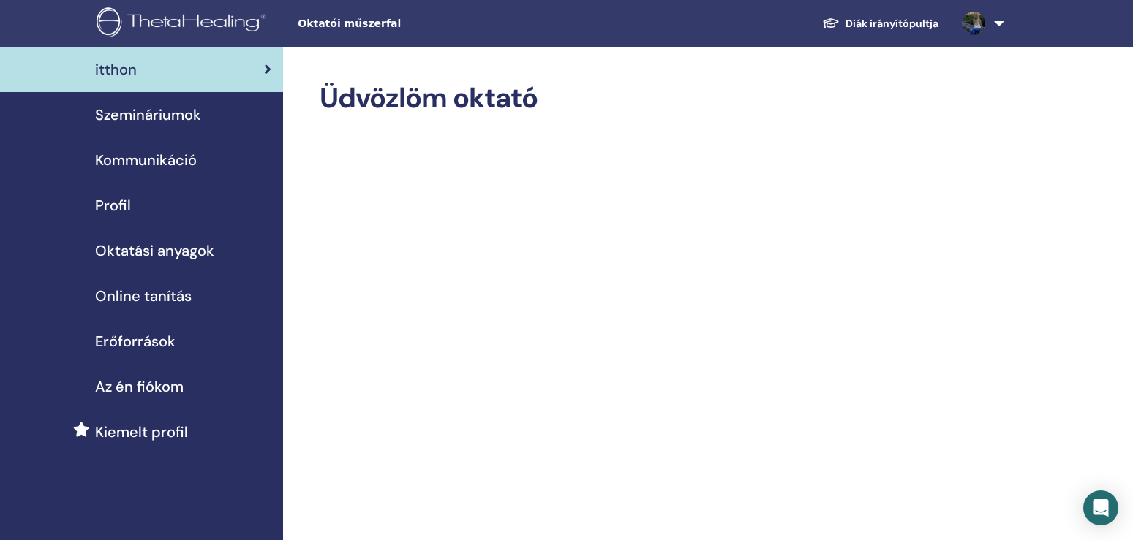
click at [161, 161] on span "Kommunikáció" at bounding box center [146, 160] width 102 height 22
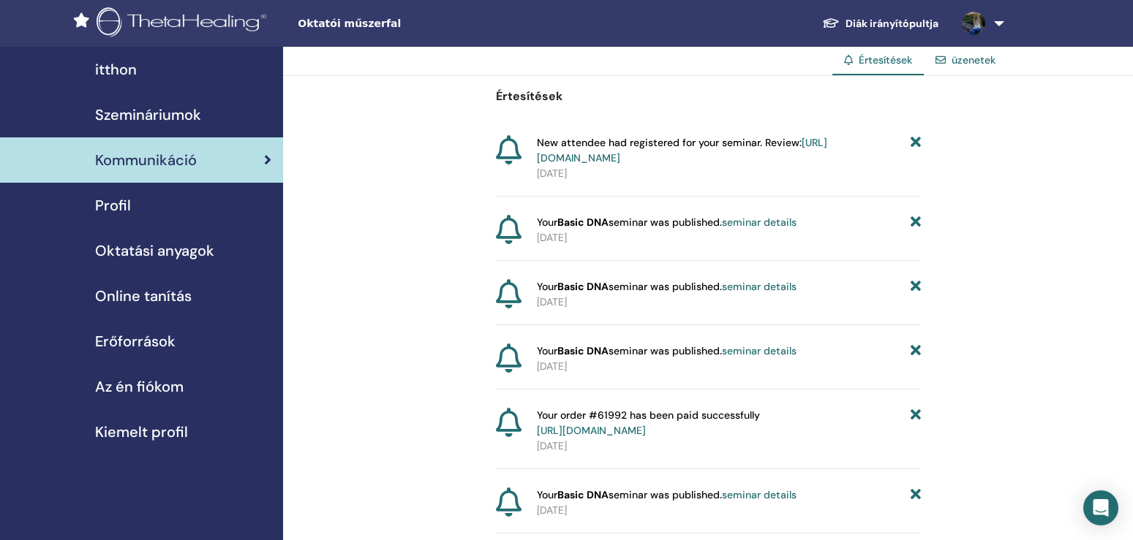
click at [612, 159] on link "[URL][DOMAIN_NAME]" at bounding box center [682, 150] width 290 height 29
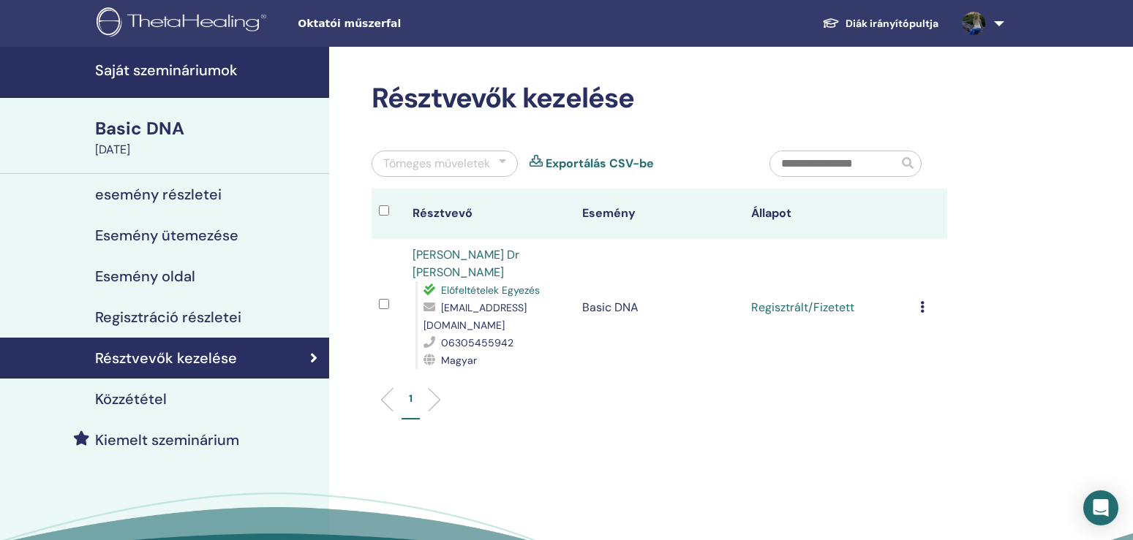
click at [167, 274] on h4 "Esemény oldal" at bounding box center [145, 277] width 100 height 18
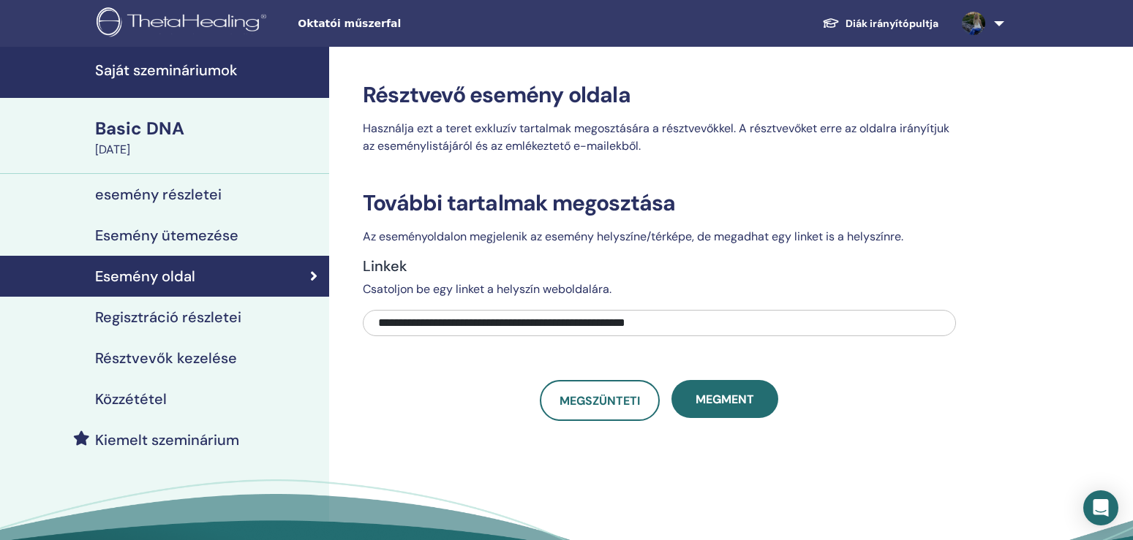
drag, startPoint x: 998, startPoint y: 18, endPoint x: 998, endPoint y: 28, distance: 9.5
click at [998, 21] on link at bounding box center [980, 23] width 60 height 47
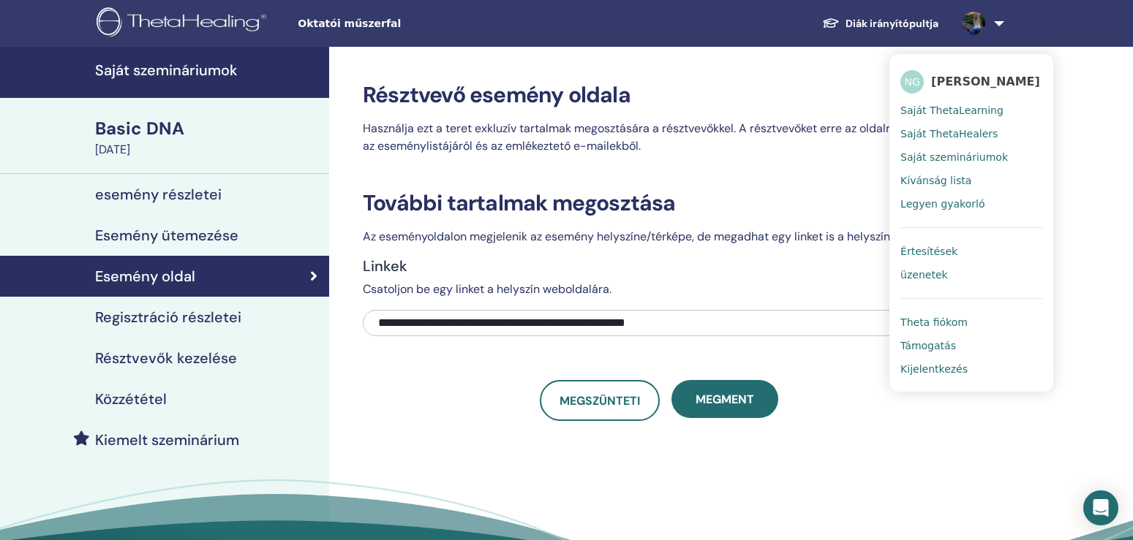
click at [927, 373] on span "Kijelentkezés" at bounding box center [933, 369] width 67 height 13
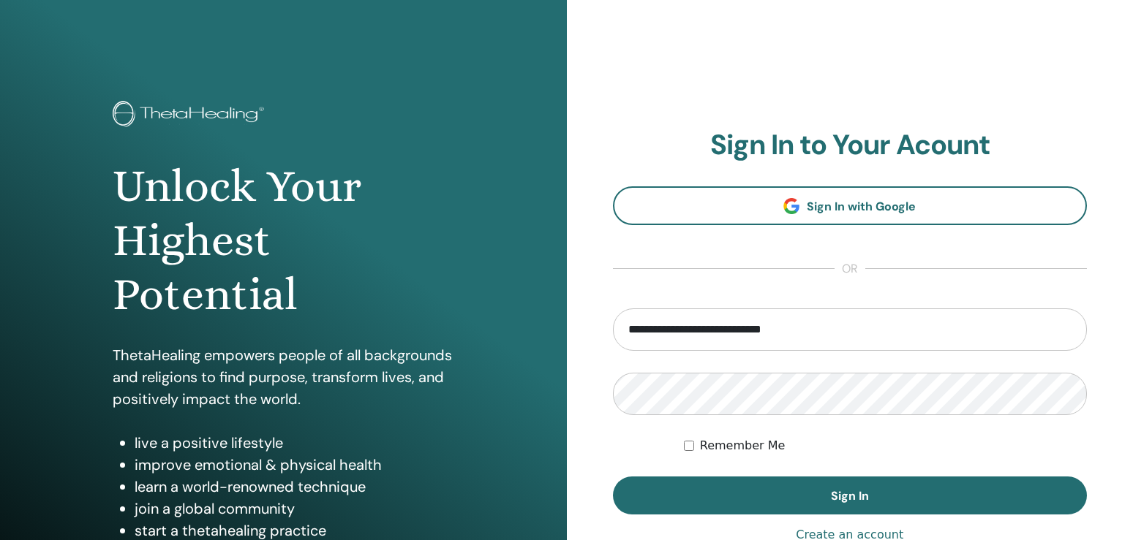
drag, startPoint x: 860, startPoint y: 339, endPoint x: 584, endPoint y: 370, distance: 277.5
click at [613, 351] on input "**********" at bounding box center [850, 330] width 475 height 42
type input "**********"
click at [613, 477] on button "Sign In" at bounding box center [850, 496] width 475 height 38
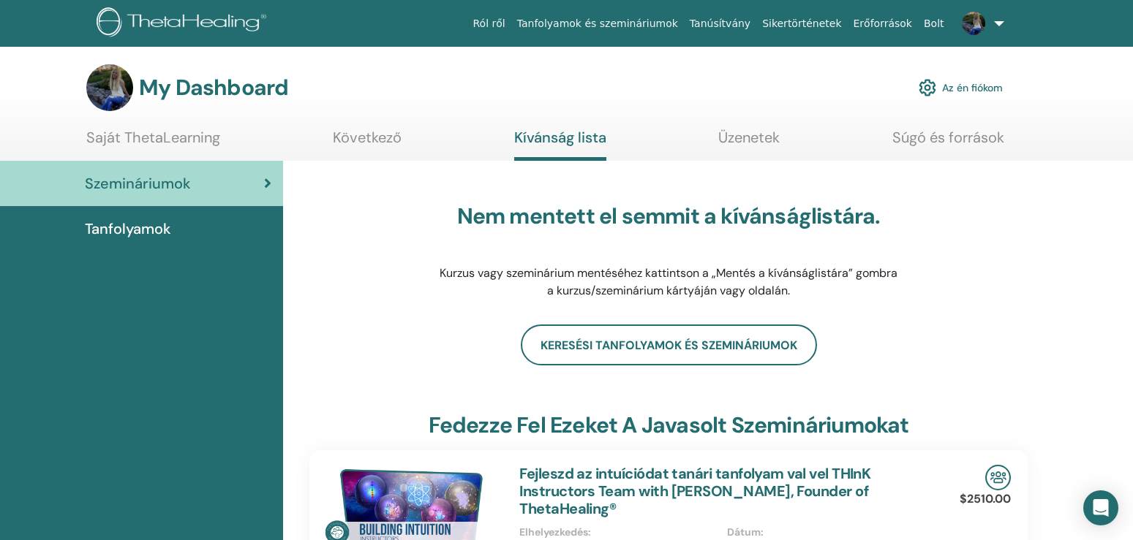
click at [951, 91] on link "Az én fiókom" at bounding box center [960, 88] width 84 height 32
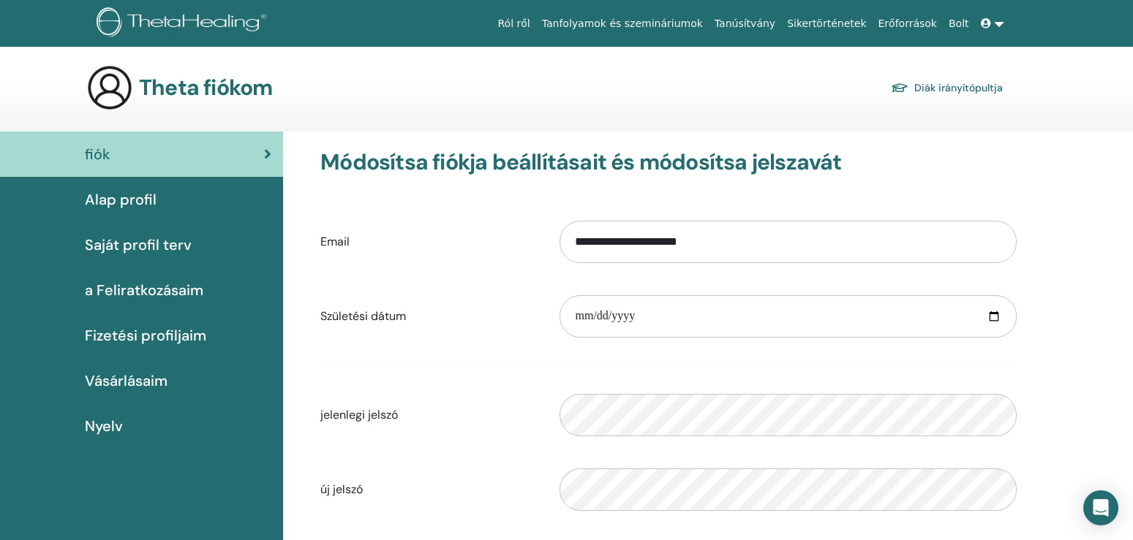
click at [127, 205] on span "Alap profil" at bounding box center [121, 200] width 72 height 22
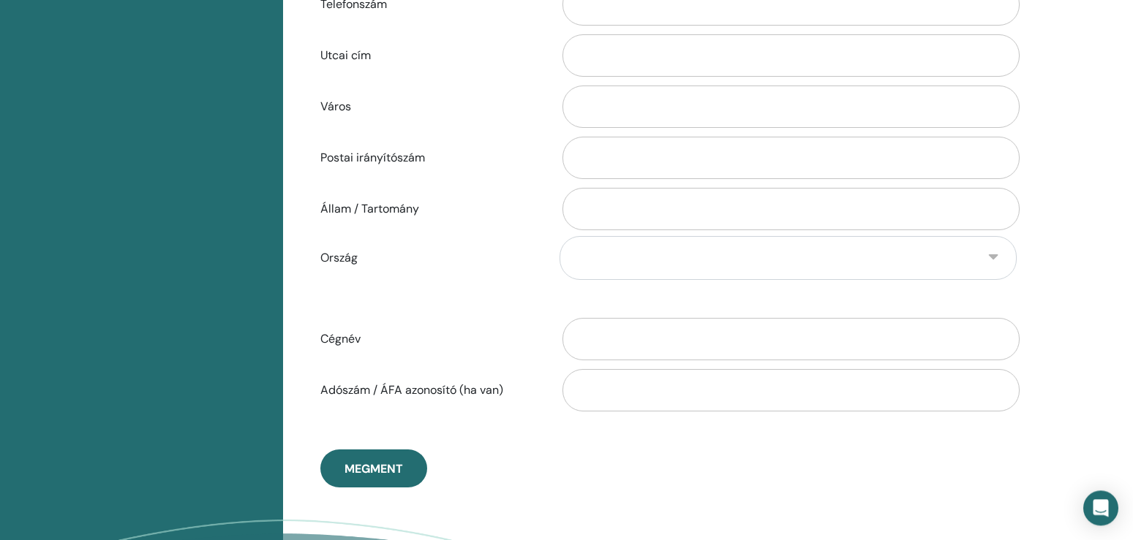
scroll to position [396, 0]
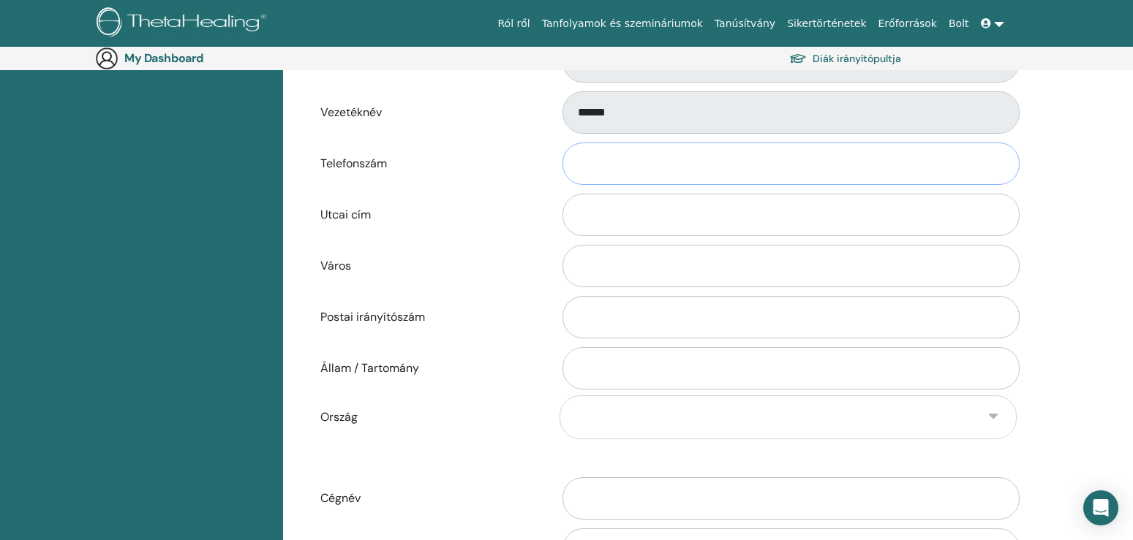
drag, startPoint x: 626, startPoint y: 171, endPoint x: 634, endPoint y: 273, distance: 102.7
click at [620, 171] on input "Telefonszám" at bounding box center [790, 164] width 457 height 42
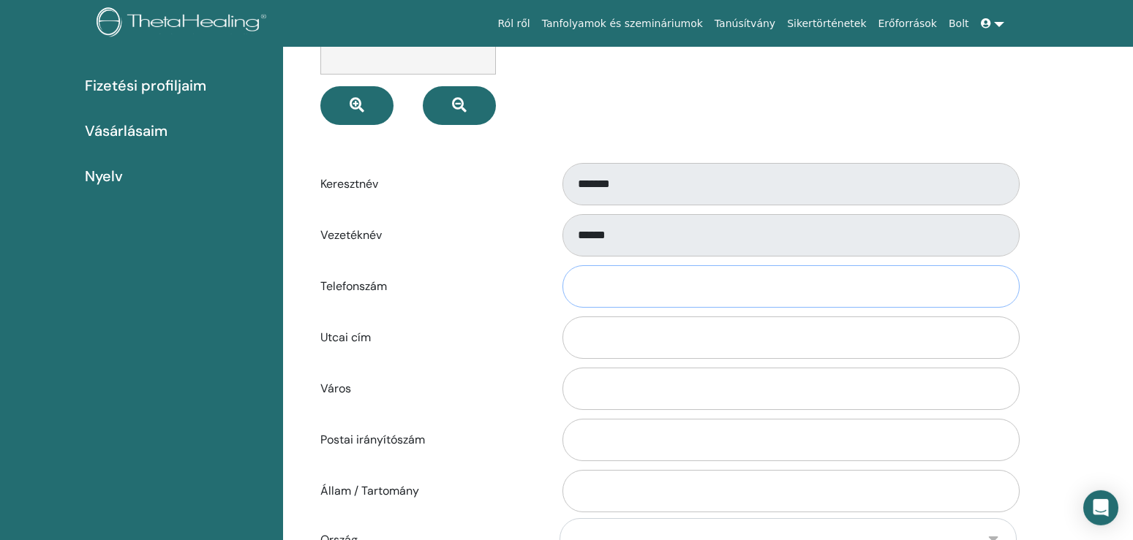
scroll to position [75, 0]
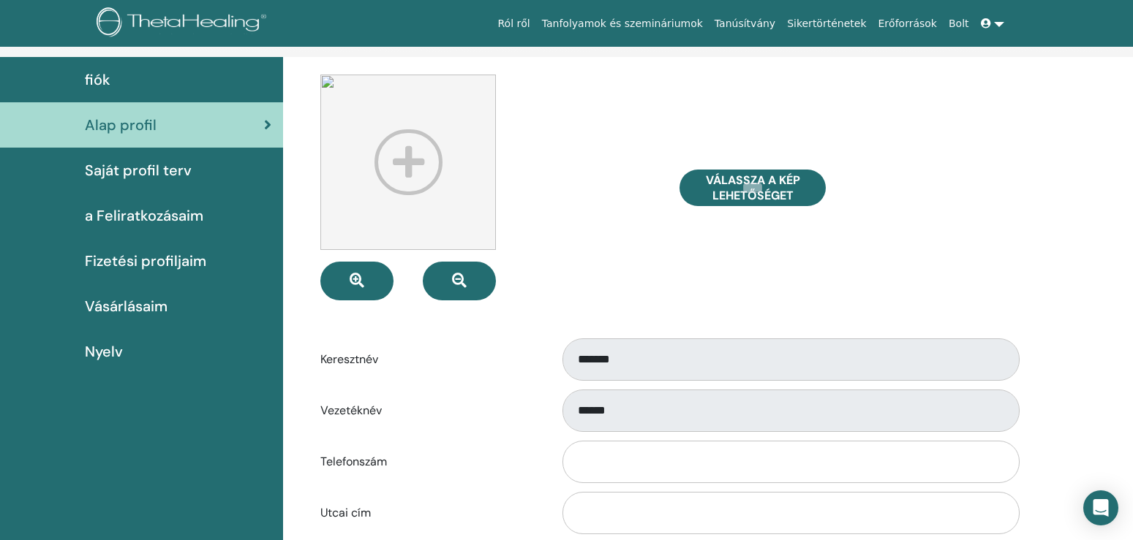
click at [1000, 28] on link at bounding box center [992, 23] width 35 height 27
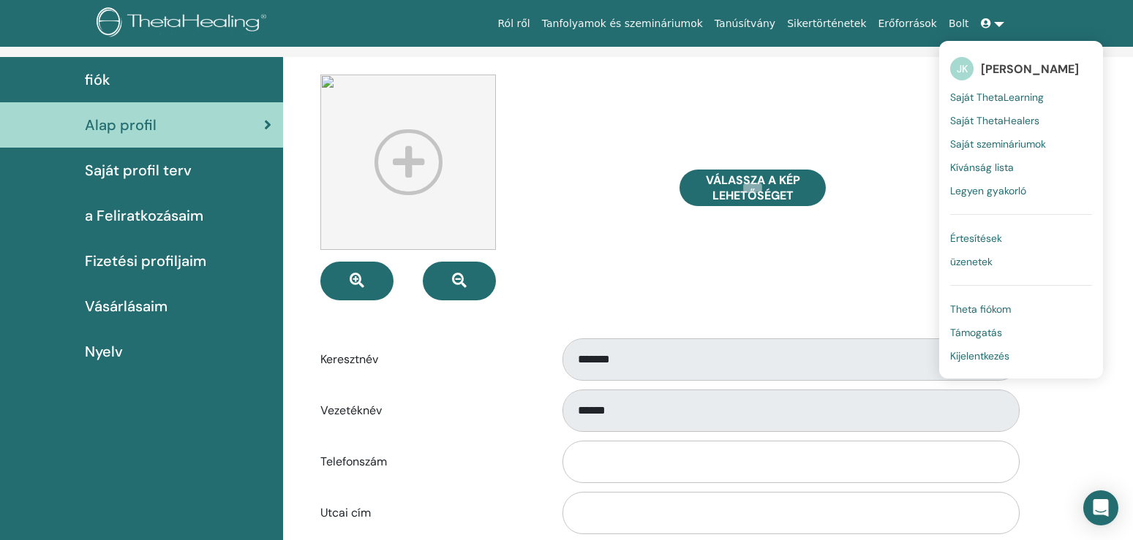
click at [985, 355] on span "Kijelentkezés" at bounding box center [979, 356] width 59 height 13
